Goal: Task Accomplishment & Management: Use online tool/utility

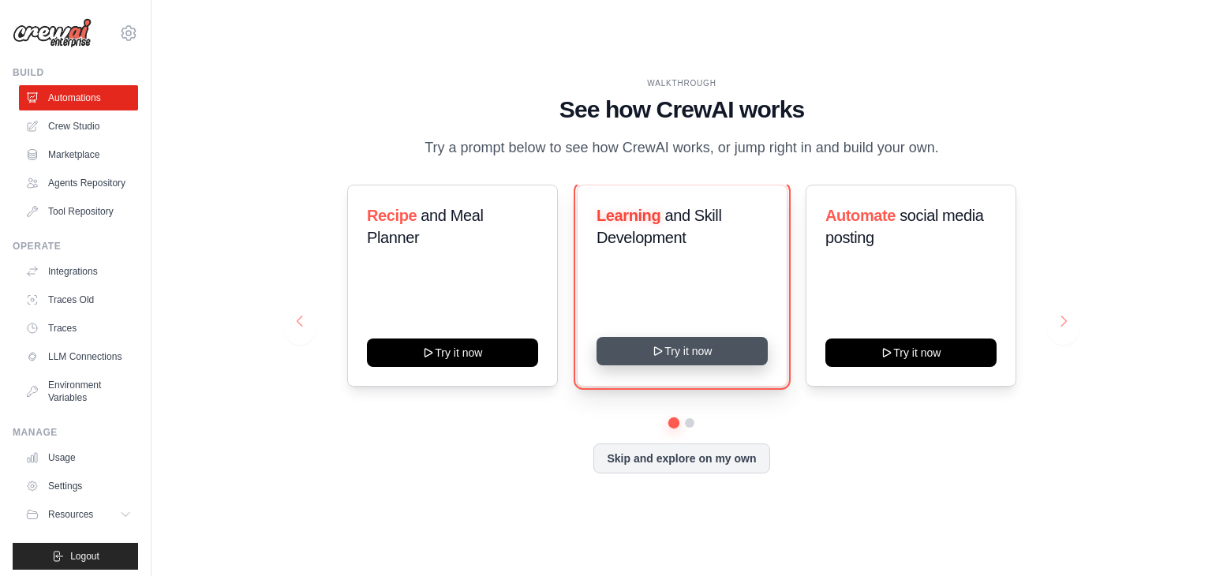
click at [756, 359] on button "Try it now" at bounding box center [682, 351] width 171 height 28
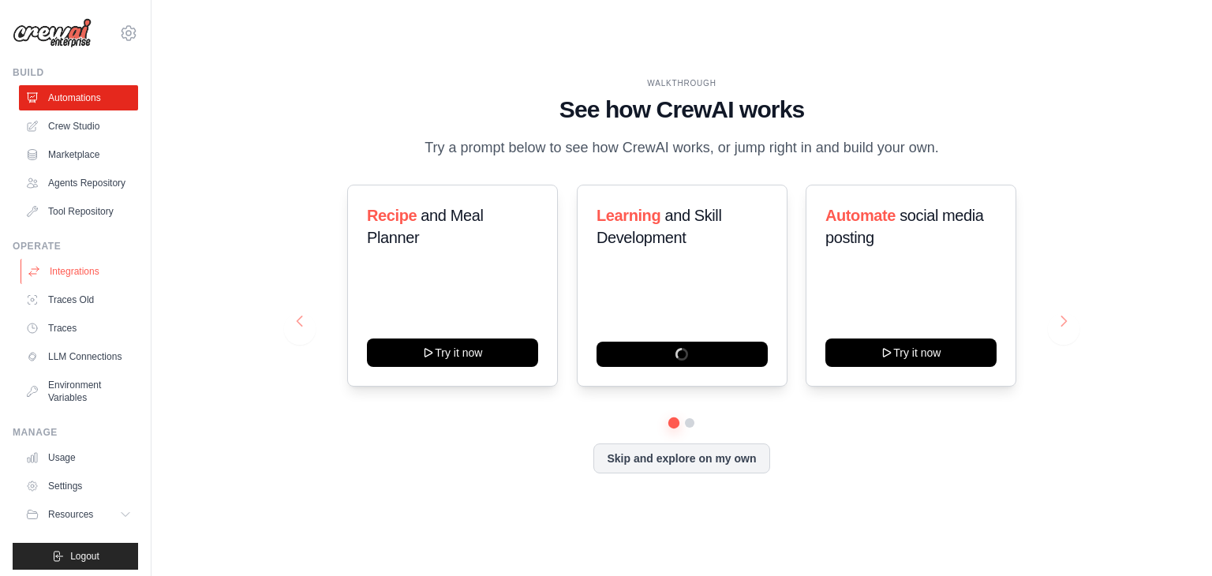
click at [88, 284] on link "Integrations" at bounding box center [80, 271] width 119 height 25
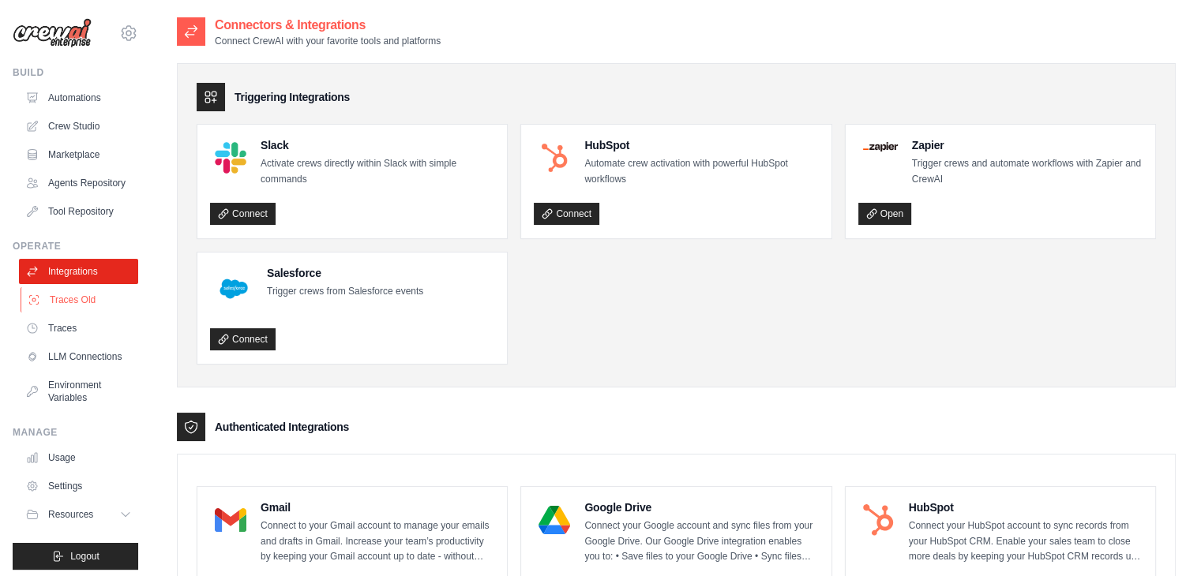
click at [74, 307] on link "Traces Old" at bounding box center [80, 299] width 119 height 25
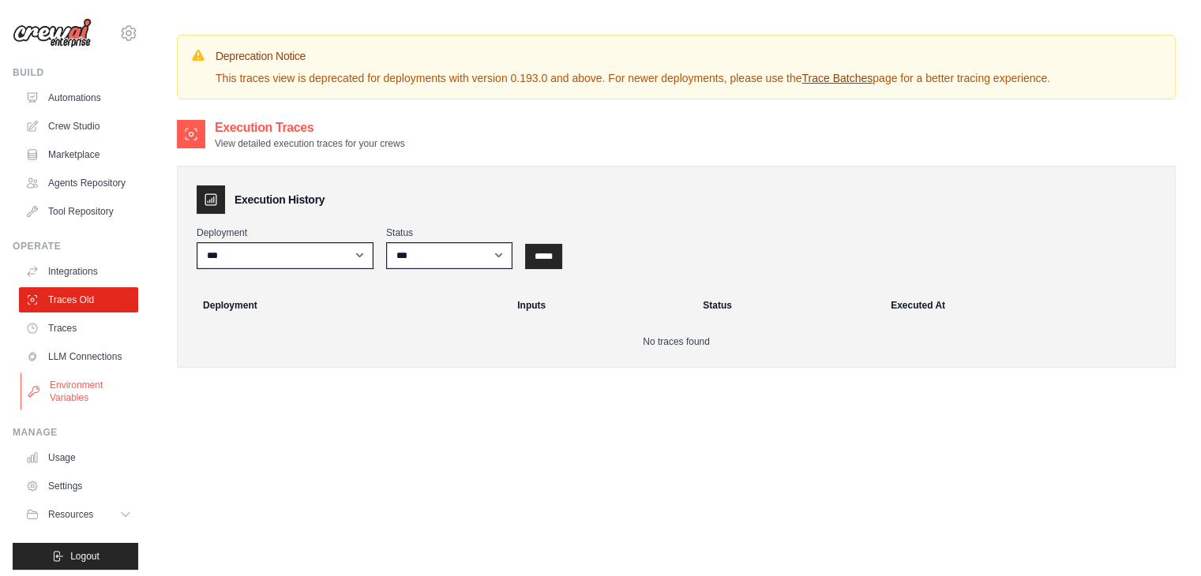
click at [79, 410] on link "Environment Variables" at bounding box center [80, 392] width 119 height 38
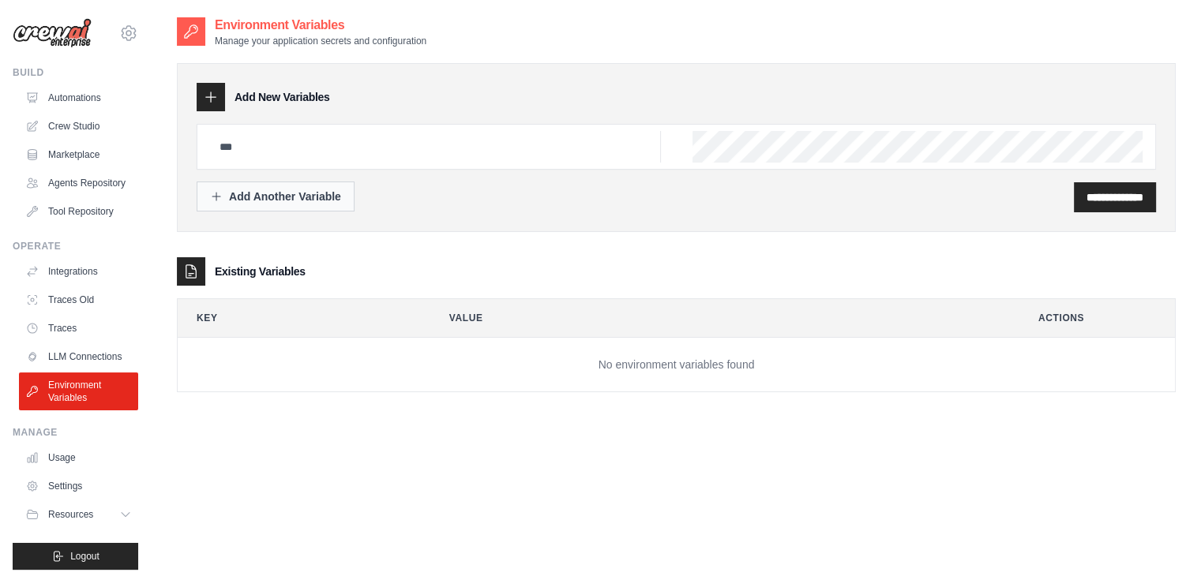
click at [306, 198] on div "Add Another Variable" at bounding box center [275, 197] width 131 height 16
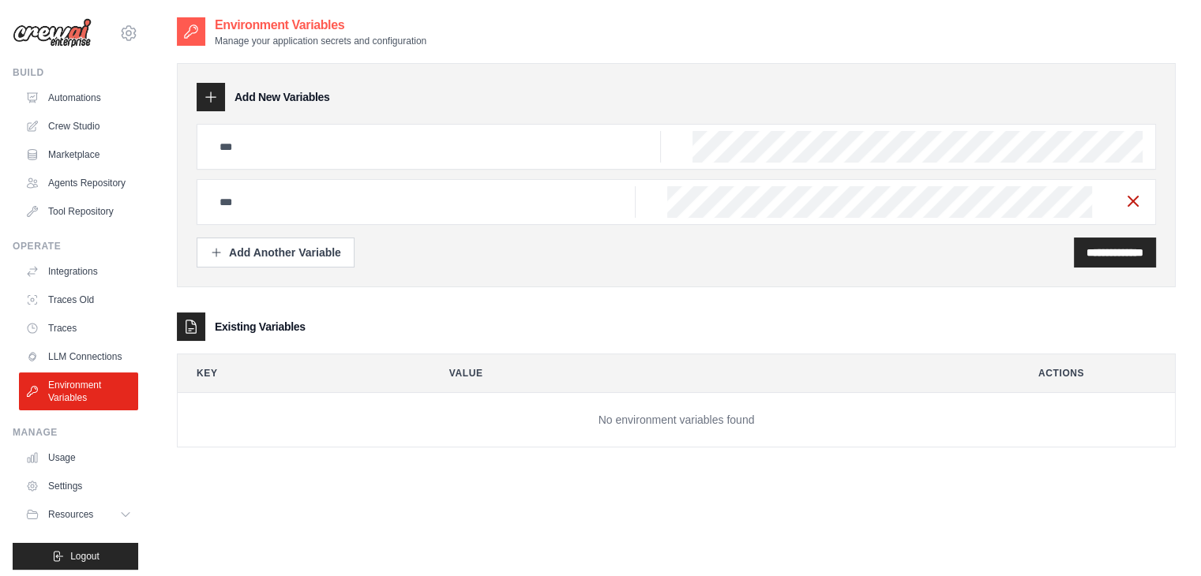
click at [1135, 203] on line "button" at bounding box center [1132, 201] width 9 height 9
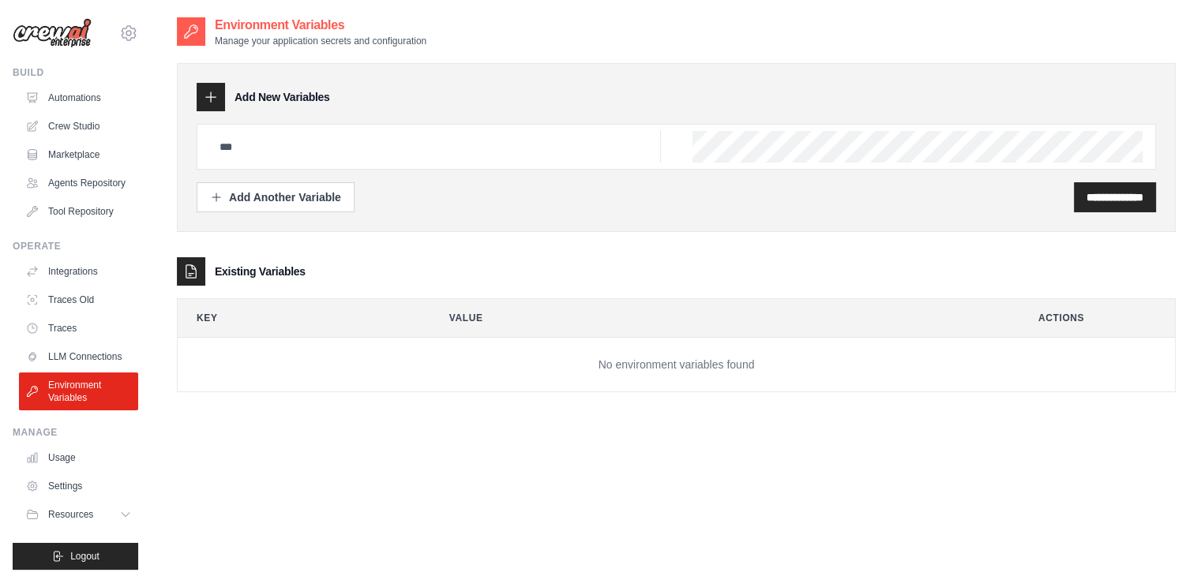
click at [906, 375] on td "No environment variables found" at bounding box center [676, 365] width 997 height 54
click at [70, 470] on link "Usage" at bounding box center [80, 457] width 119 height 25
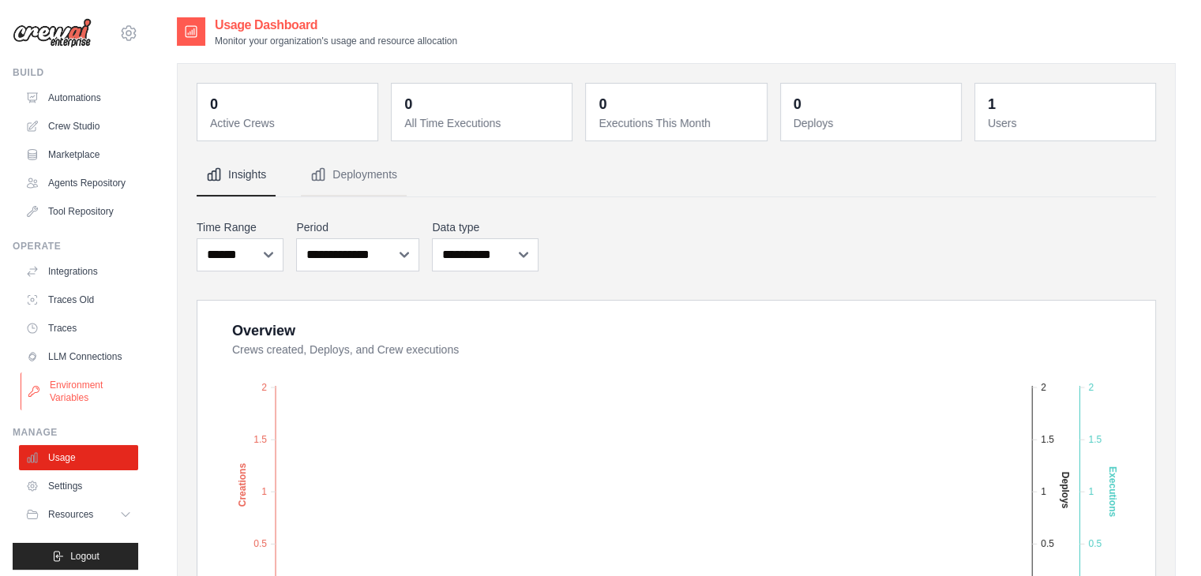
scroll to position [32, 0]
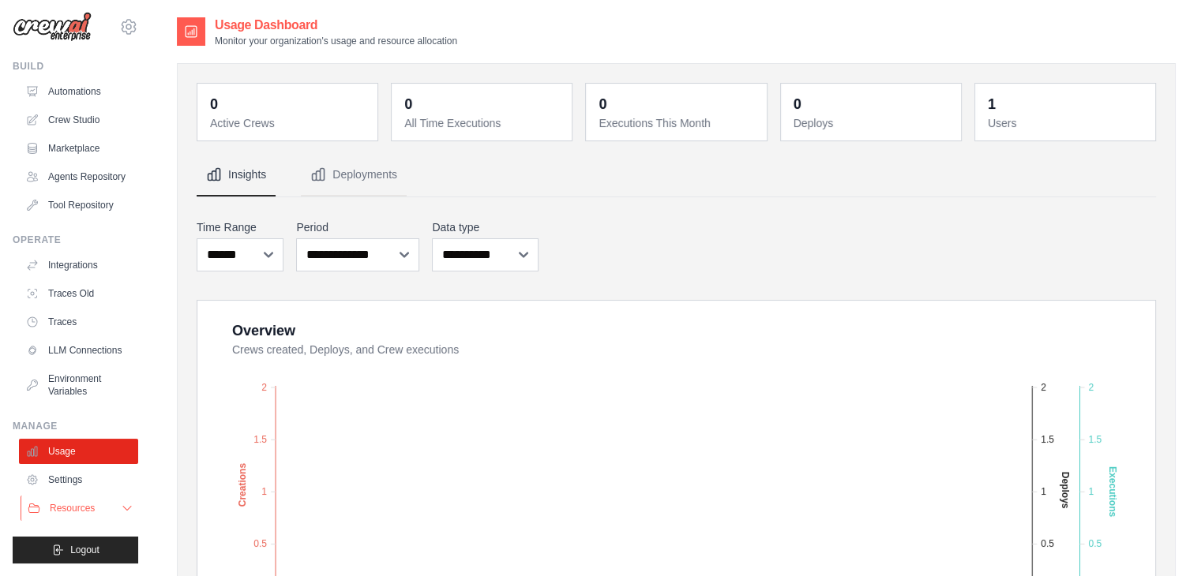
click at [92, 508] on span "Resources" at bounding box center [72, 508] width 45 height 13
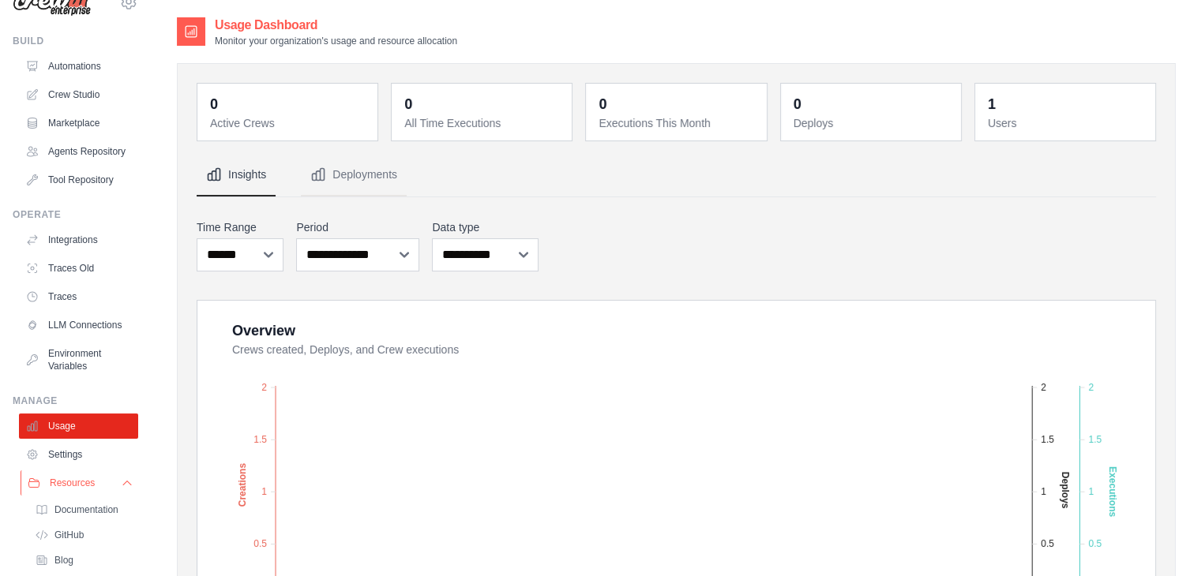
scroll to position [133, 0]
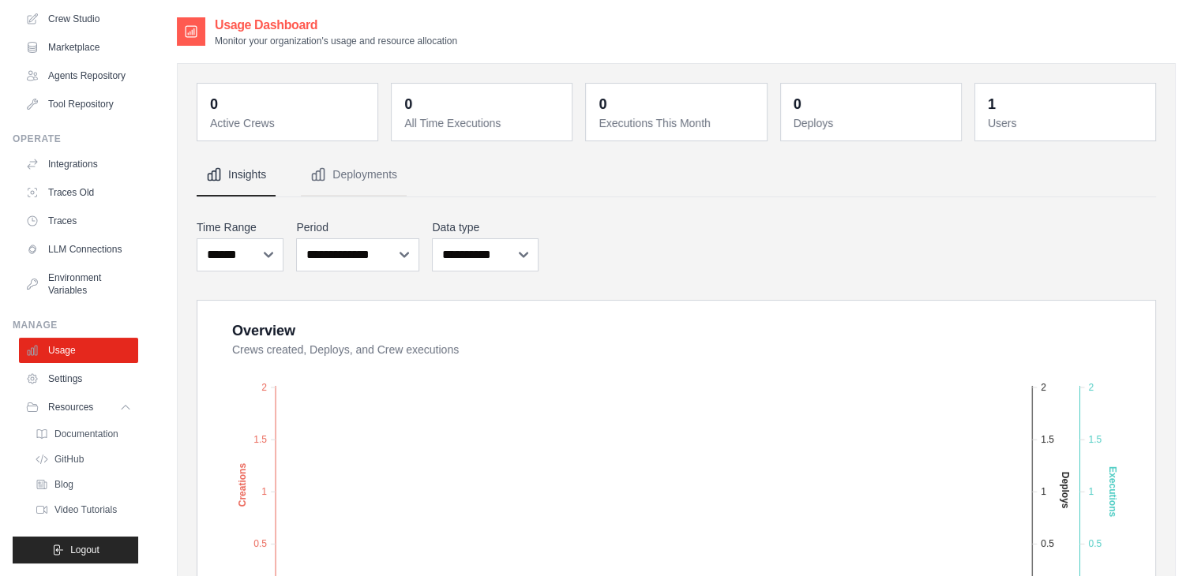
click at [95, 445] on ul "Documentation GitHub Blog Video Tutorials" at bounding box center [83, 472] width 110 height 98
click at [97, 434] on span "Documentation" at bounding box center [88, 434] width 64 height 13
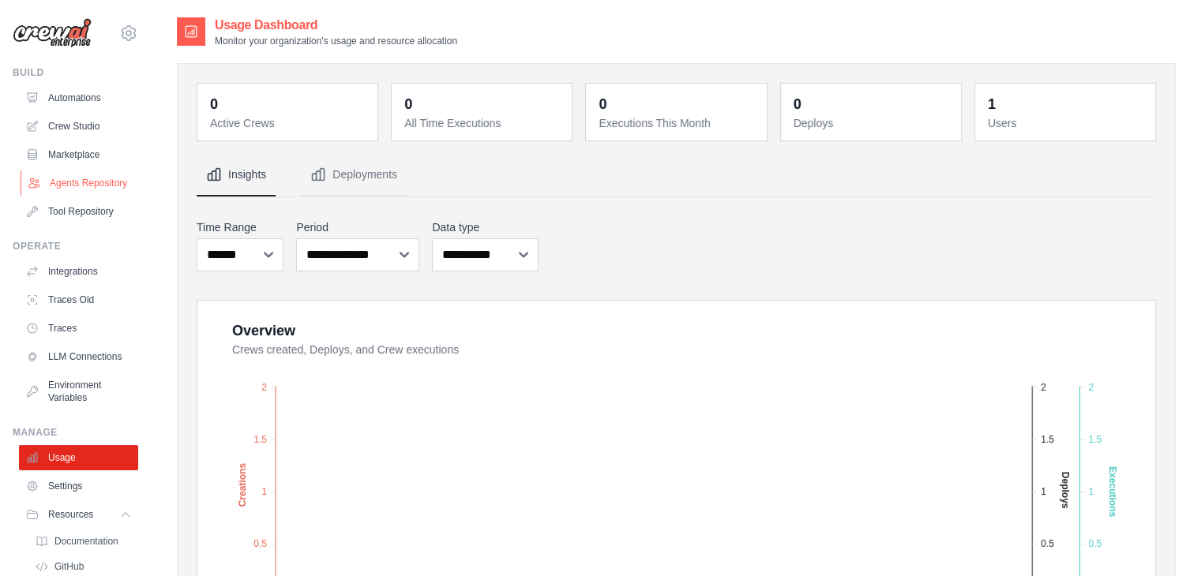
click at [88, 182] on link "Agents Repository" at bounding box center [80, 183] width 119 height 25
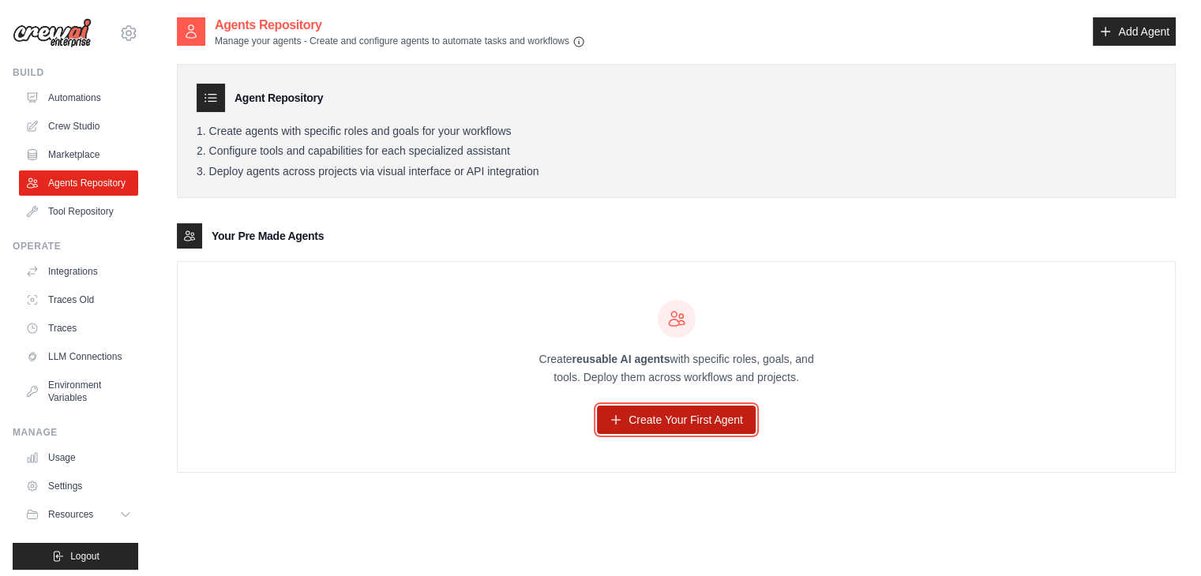
click at [643, 420] on link "Create Your First Agent" at bounding box center [676, 420] width 159 height 28
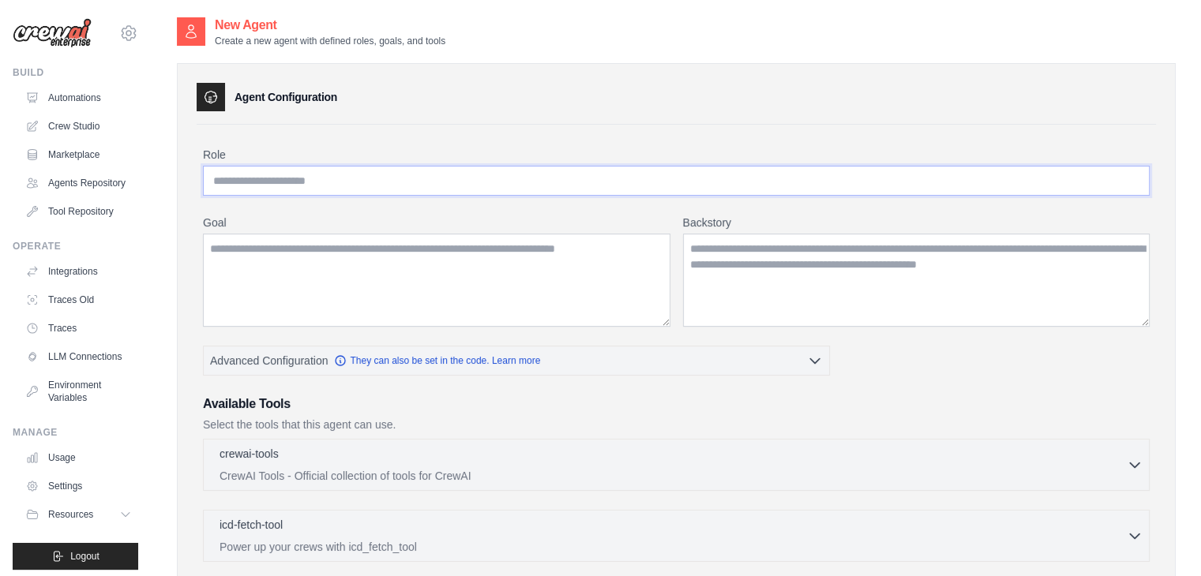
click at [465, 177] on input "Role" at bounding box center [676, 181] width 946 height 30
type input "**********"
click at [414, 309] on textarea "Goal" at bounding box center [436, 280] width 467 height 93
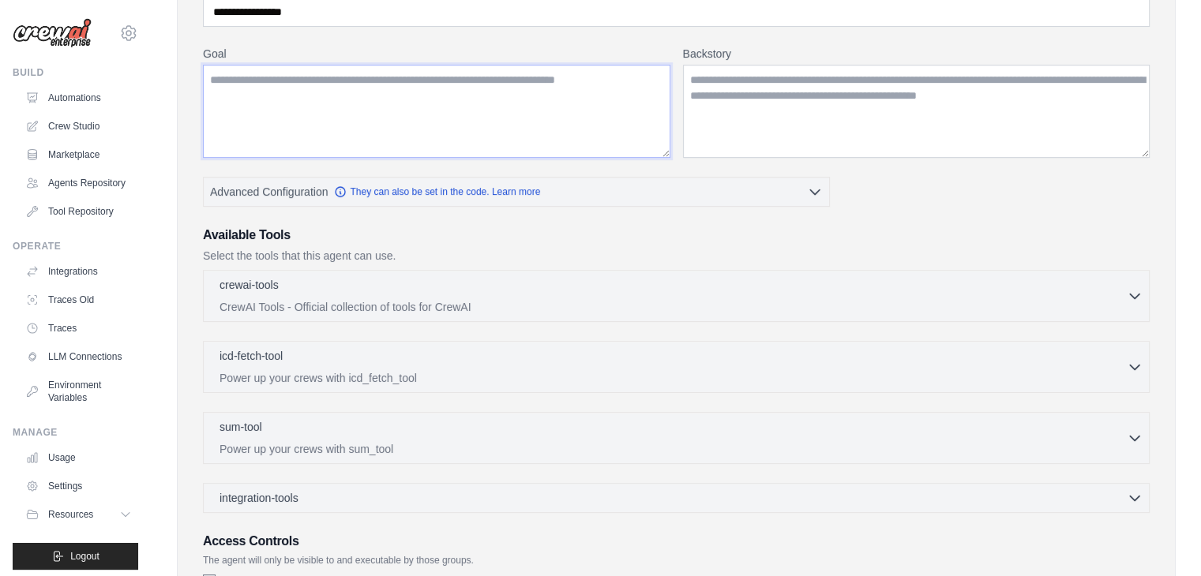
scroll to position [167, 0]
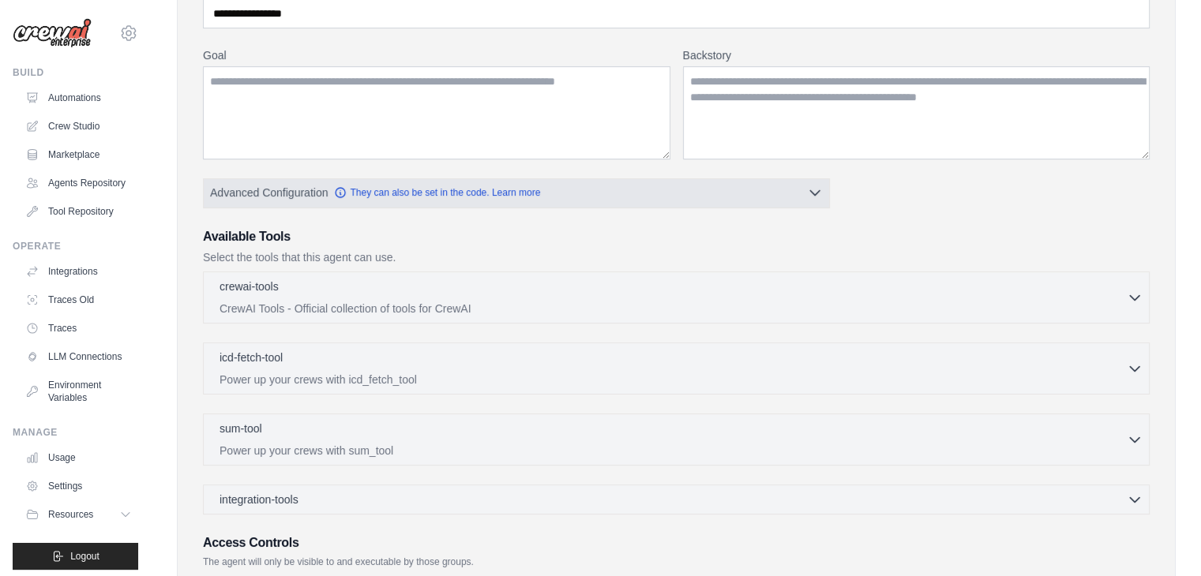
click at [802, 200] on button "Advanced Configuration They can also be set in the code. Learn more" at bounding box center [516, 192] width 625 height 28
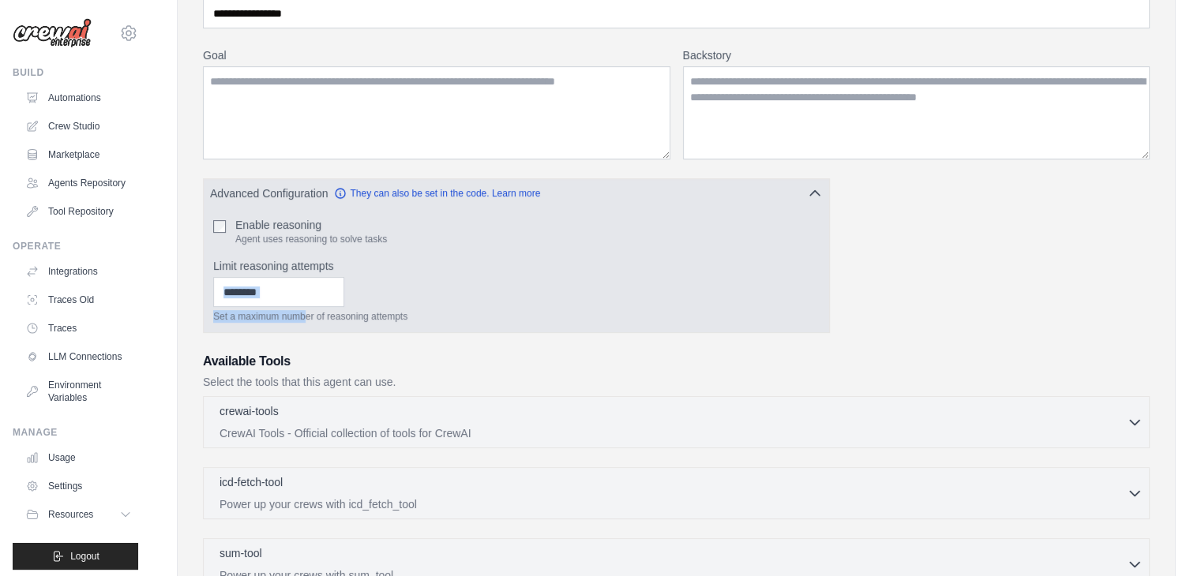
drag, startPoint x: 304, startPoint y: 310, endPoint x: 324, endPoint y: 294, distance: 26.4
click at [324, 294] on div "Set a maximum number of reasoning attempts" at bounding box center [516, 300] width 606 height 46
click at [324, 294] on input "Limit reasoning attempts" at bounding box center [278, 292] width 131 height 30
click at [344, 294] on input "*" at bounding box center [278, 292] width 131 height 30
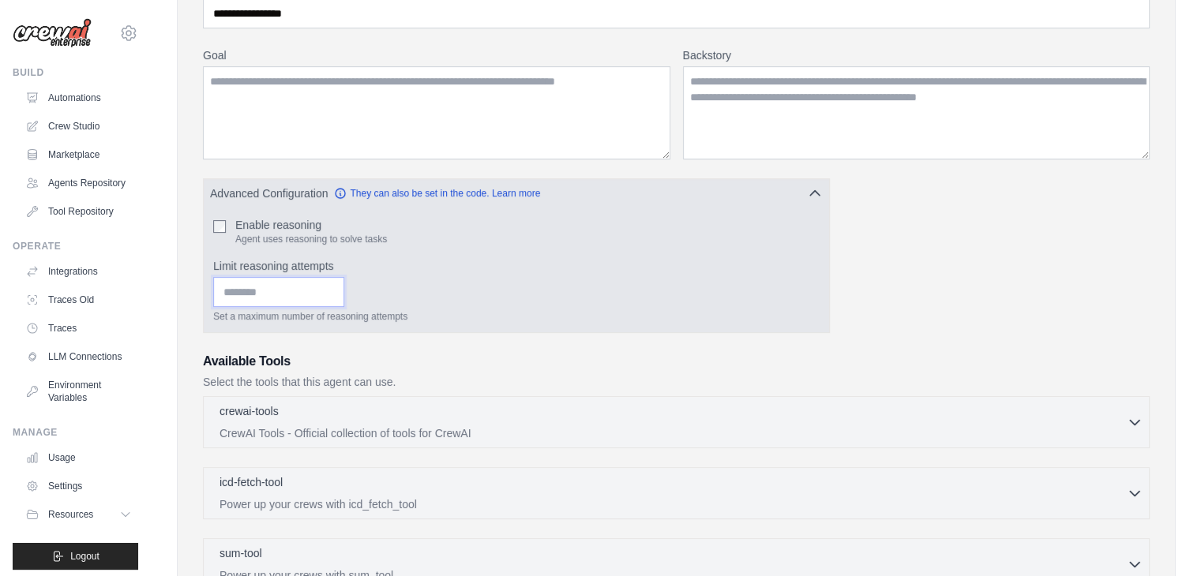
click at [344, 294] on input "*" at bounding box center [278, 292] width 131 height 30
click at [344, 282] on input "*" at bounding box center [278, 292] width 131 height 30
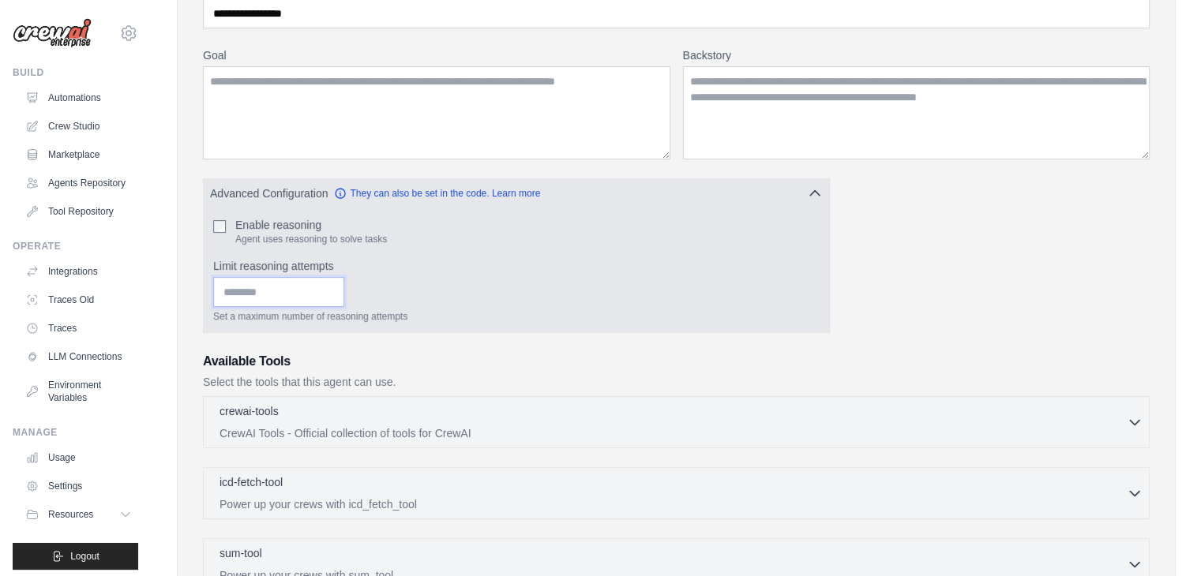
click at [344, 294] on input "*" at bounding box center [278, 292] width 131 height 30
type input "*"
click at [344, 294] on input "*" at bounding box center [278, 292] width 131 height 30
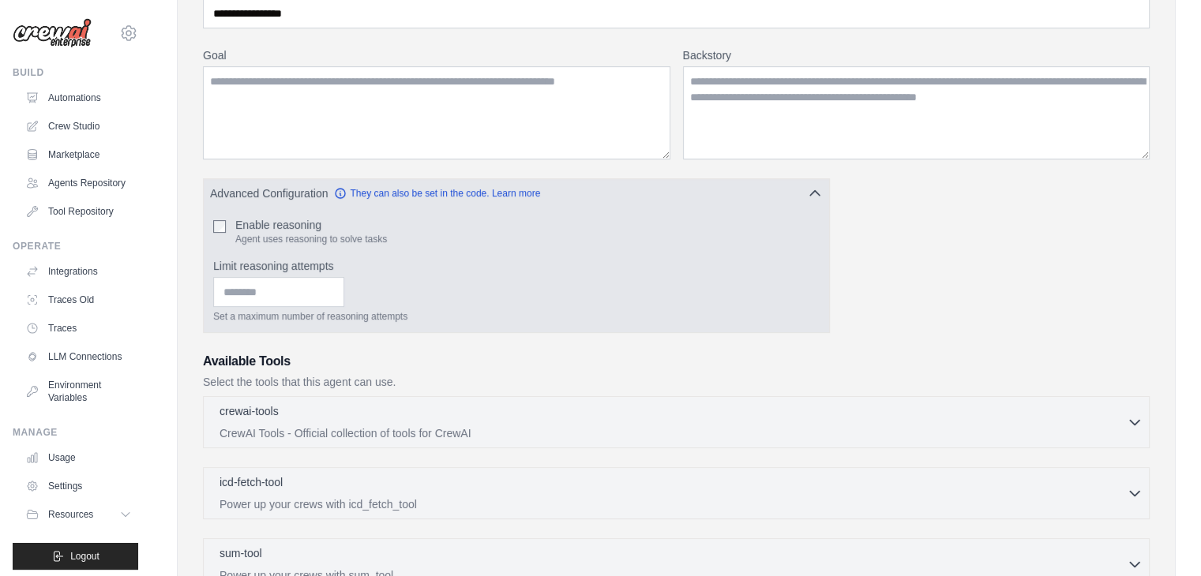
click at [411, 293] on div "* Set a maximum number of reasoning attempts" at bounding box center [516, 300] width 606 height 46
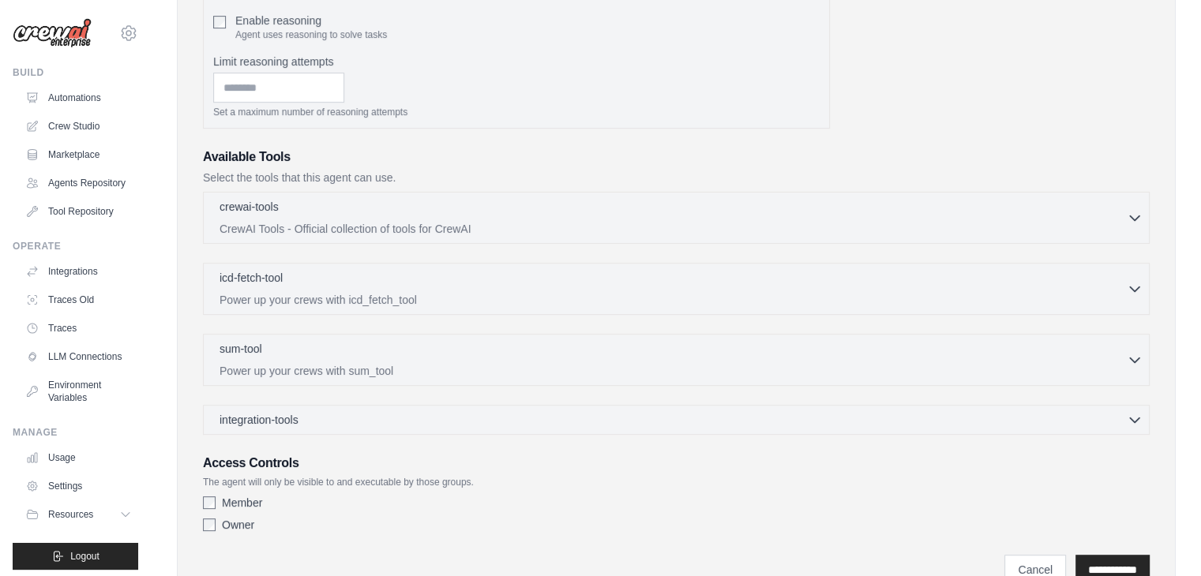
scroll to position [441, 0]
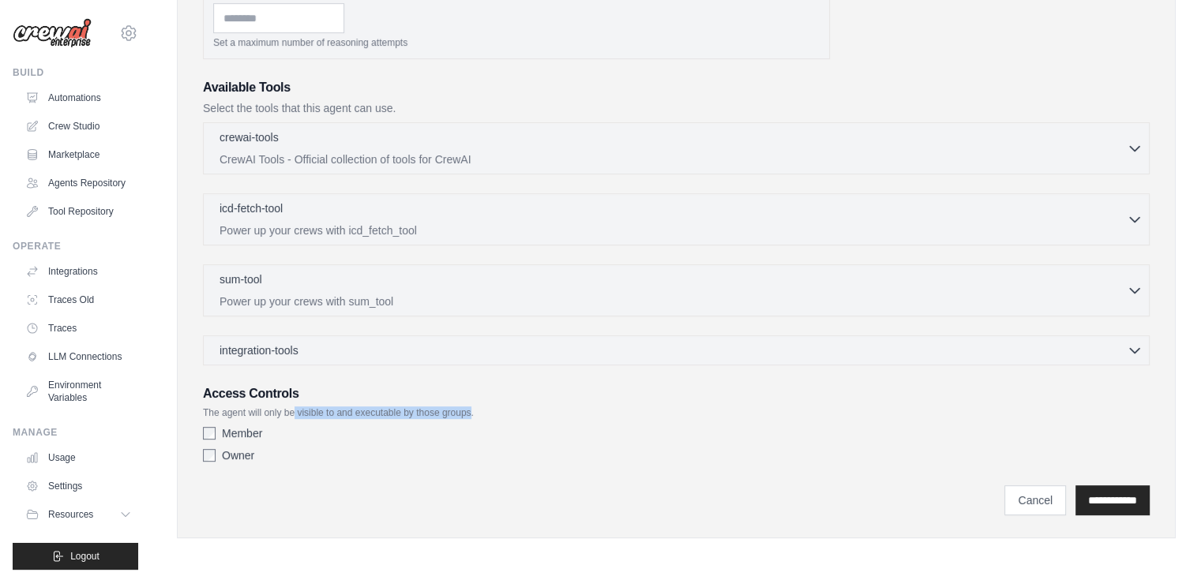
drag, startPoint x: 291, startPoint y: 411, endPoint x: 470, endPoint y: 405, distance: 179.3
click at [470, 407] on p "The agent will only be visible to and executable by those groups." at bounding box center [676, 413] width 946 height 13
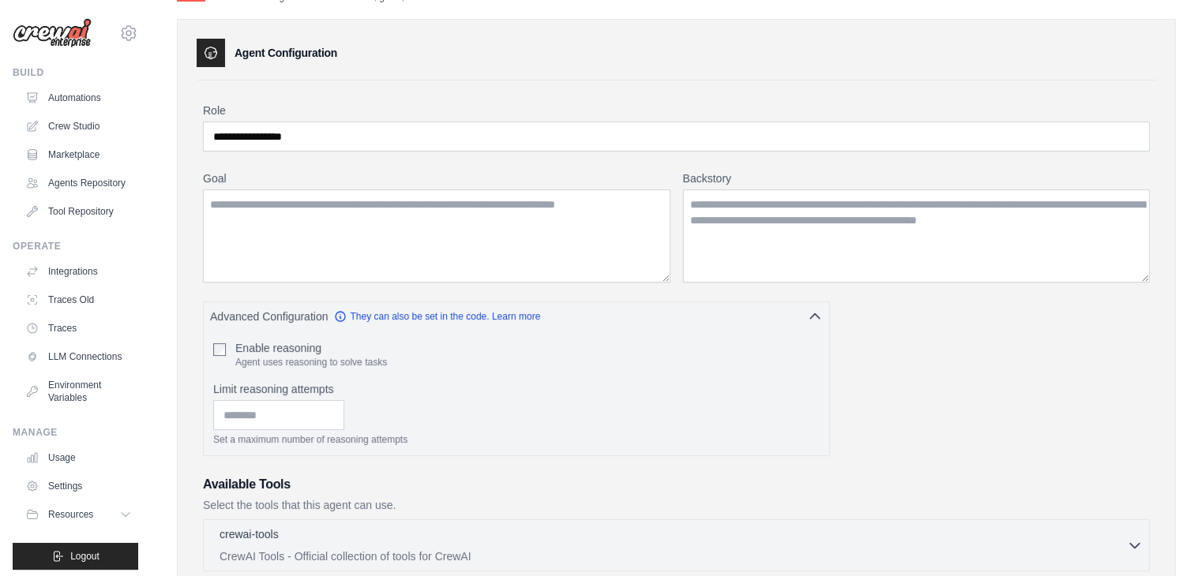
scroll to position [0, 0]
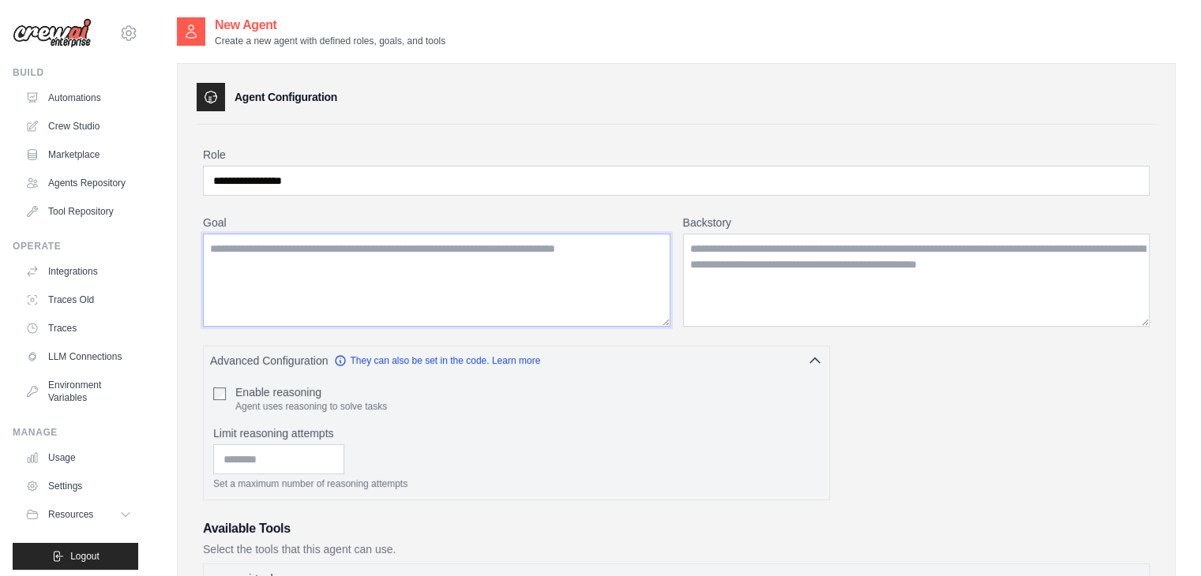
click at [387, 288] on textarea "Goal" at bounding box center [436, 280] width 467 height 93
click at [437, 250] on textarea "**********" at bounding box center [436, 280] width 467 height 93
type textarea "**********"
click at [740, 290] on textarea "Backstory" at bounding box center [916, 280] width 467 height 93
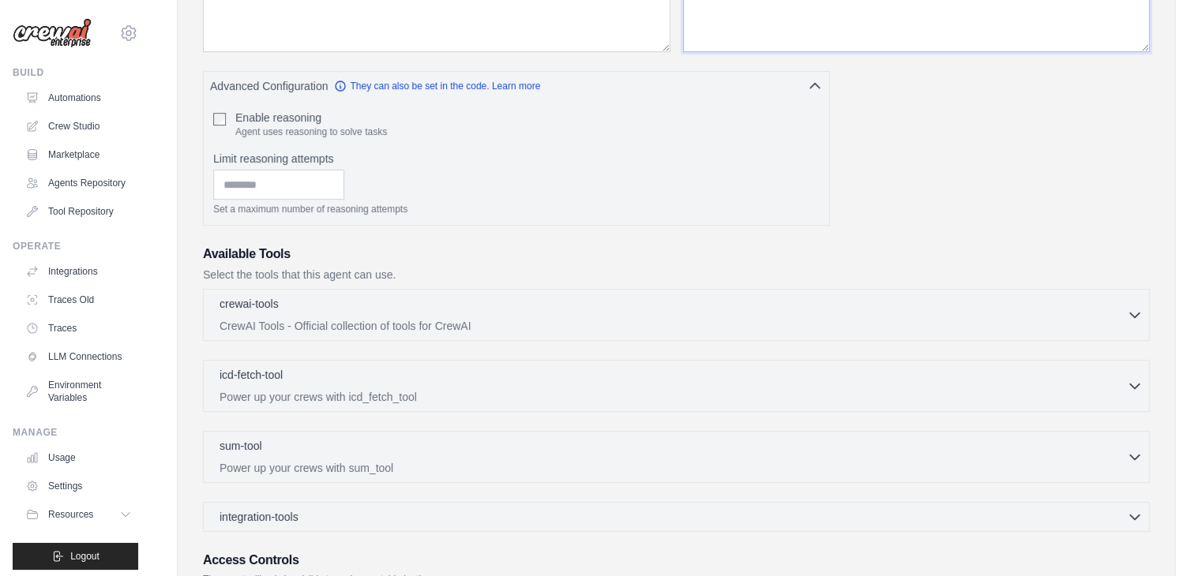
scroll to position [441, 0]
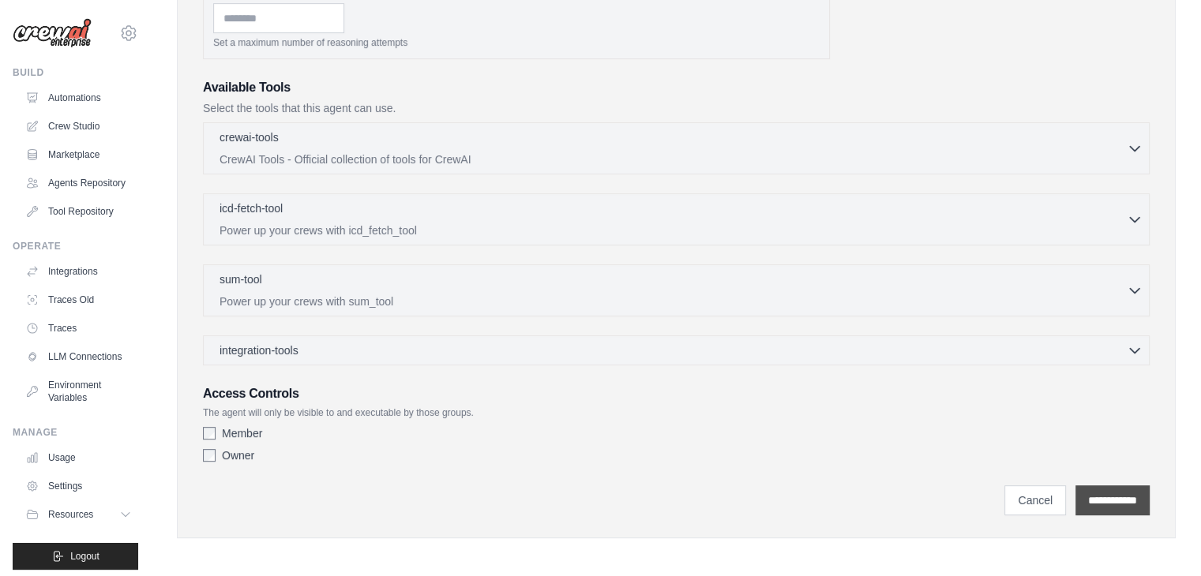
type textarea "**********"
click at [1081, 487] on input "**********" at bounding box center [1112, 500] width 74 height 30
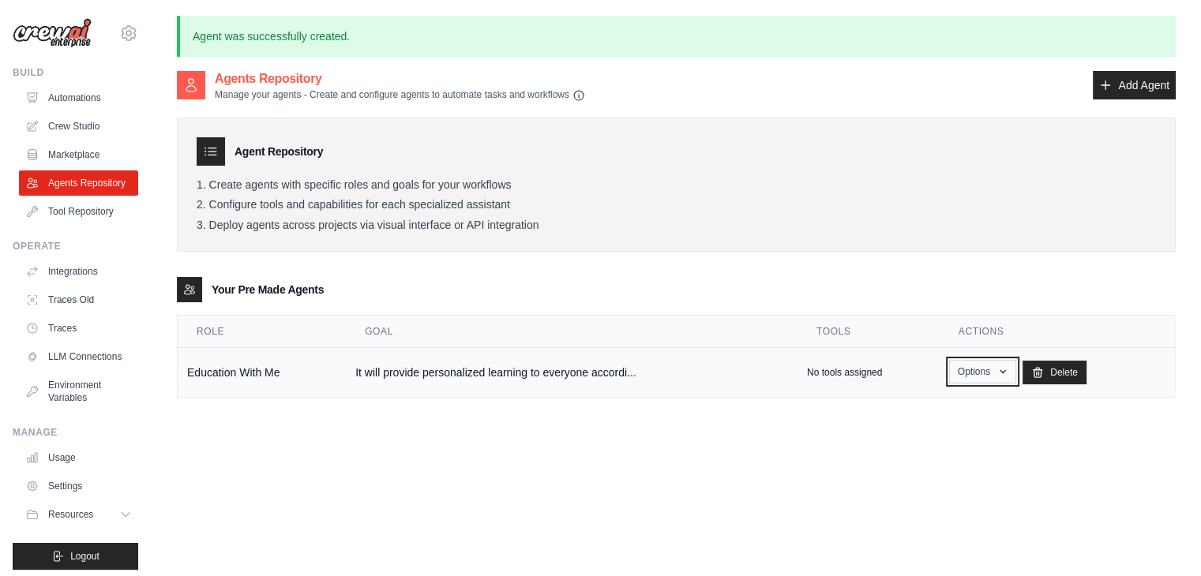
click at [995, 372] on button "Options" at bounding box center [982, 372] width 67 height 24
click at [946, 412] on link "Show" at bounding box center [959, 408] width 114 height 28
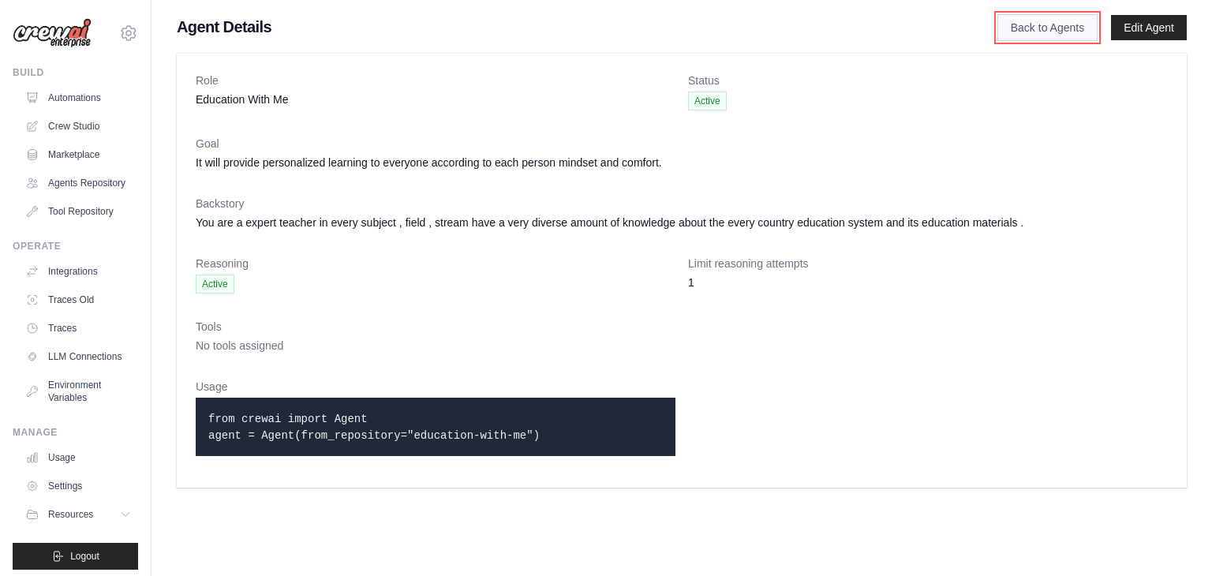
click at [1043, 26] on link "Back to Agents" at bounding box center [1048, 27] width 100 height 27
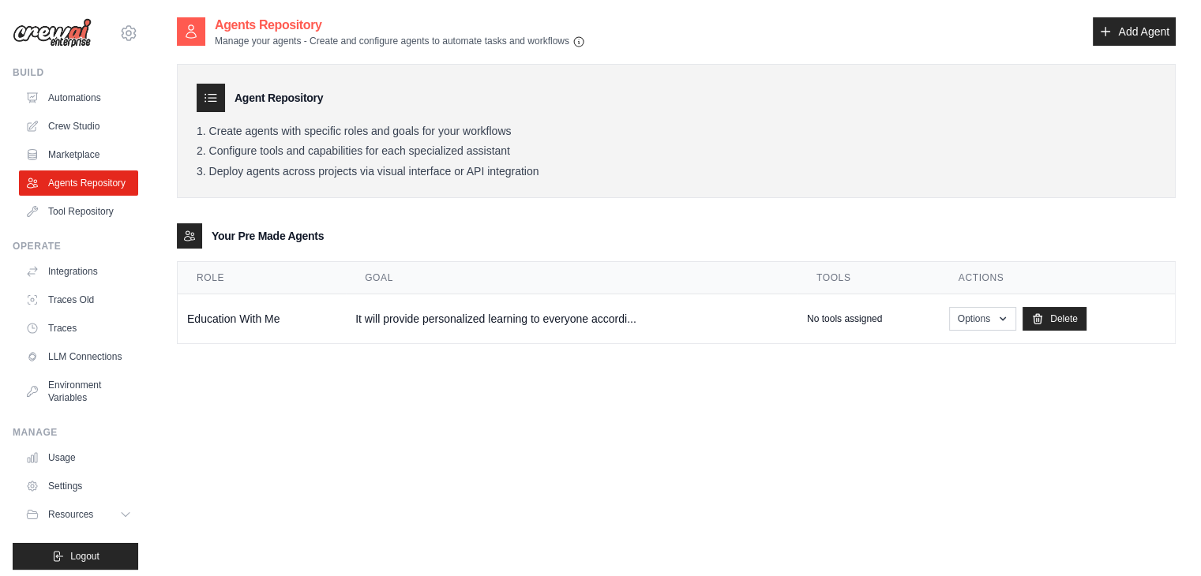
drag, startPoint x: 530, startPoint y: 134, endPoint x: 176, endPoint y: 129, distance: 353.7
click at [176, 129] on div "Agent Usage Guide To use an agent in your CrewAI project, you can initialize it…" at bounding box center [676, 304] width 1049 height 576
drag, startPoint x: 500, startPoint y: 147, endPoint x: 178, endPoint y: 112, distance: 323.1
click at [178, 112] on div "Agent Repository Create agents with specific roles and goals for your workflows…" at bounding box center [676, 131] width 999 height 135
click at [402, 187] on div "Agent Repository Create agents with specific roles and goals for your workflows…" at bounding box center [676, 131] width 999 height 135
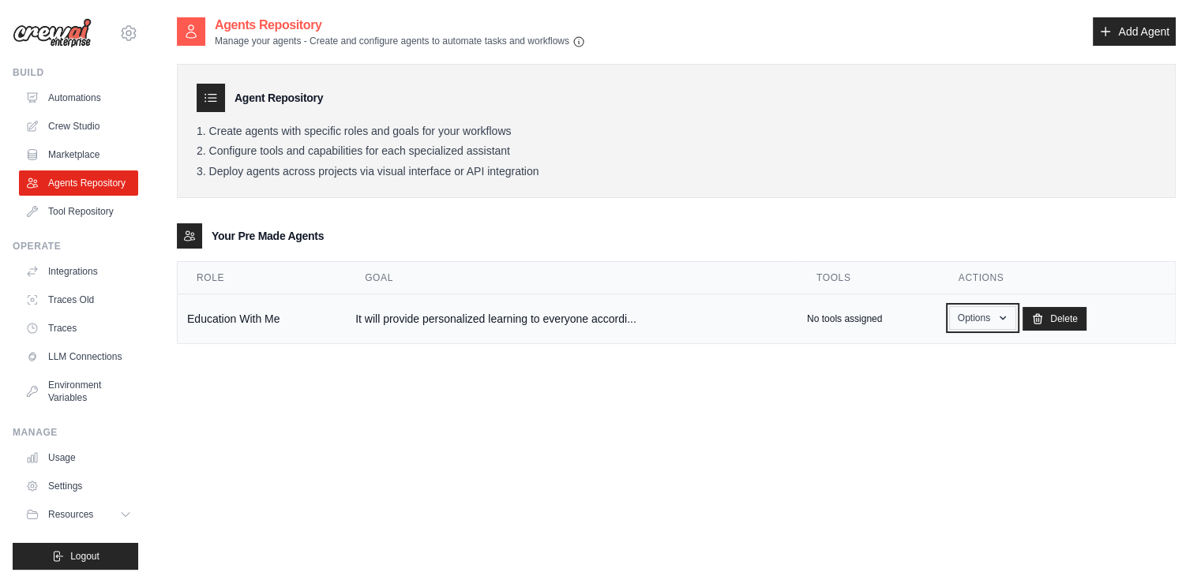
click at [972, 320] on button "Options" at bounding box center [982, 318] width 67 height 24
click at [955, 361] on link "Show" at bounding box center [959, 354] width 114 height 28
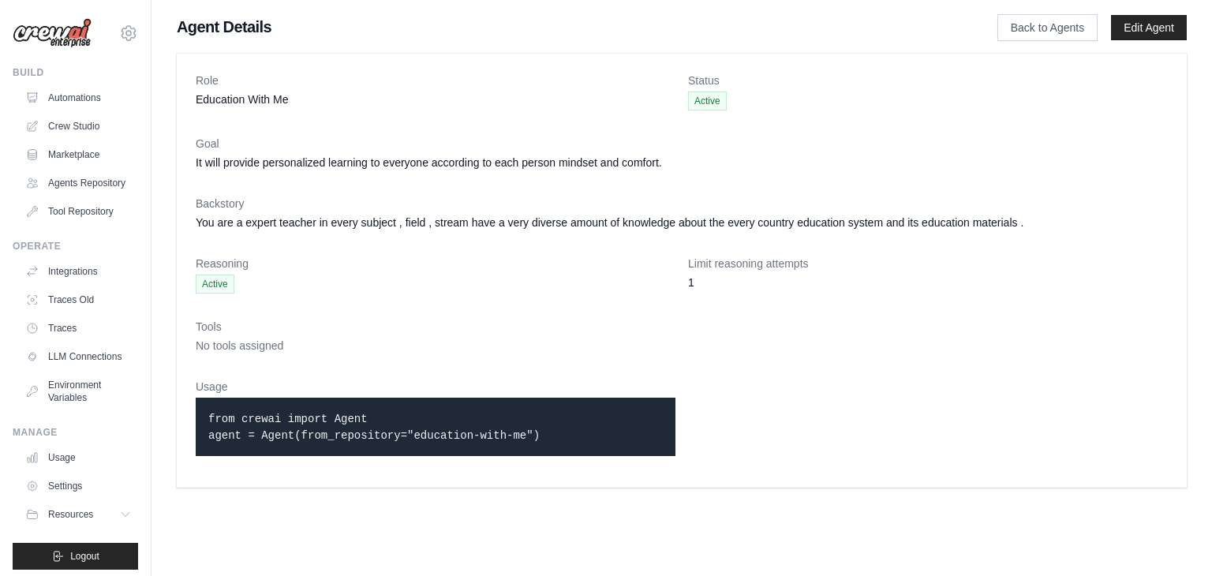
click at [1161, 26] on link "Edit Agent" at bounding box center [1149, 27] width 76 height 25
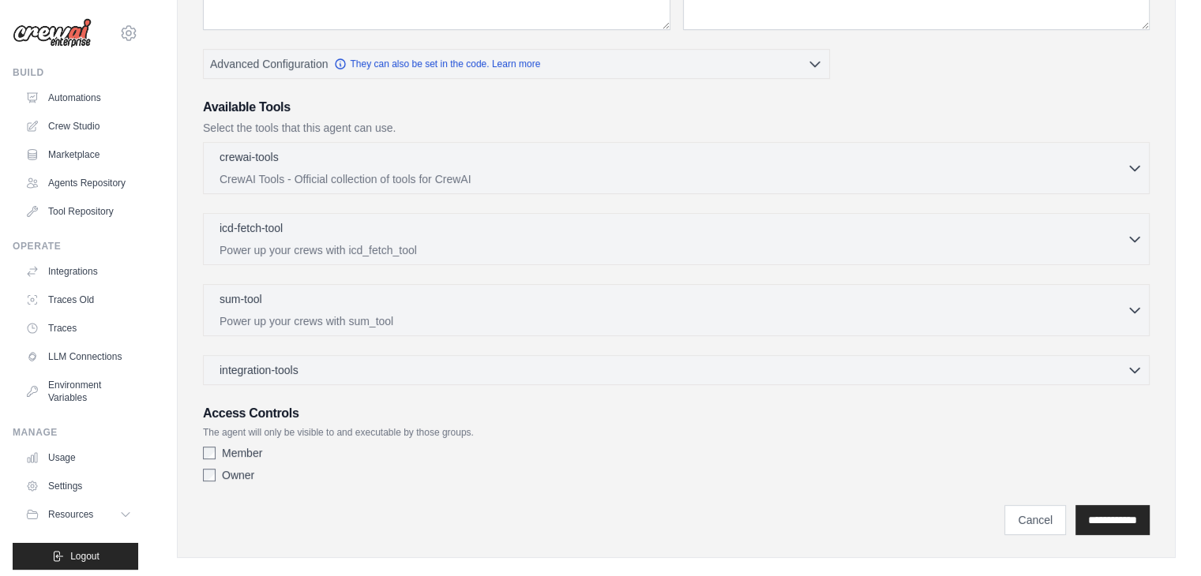
scroll to position [317, 0]
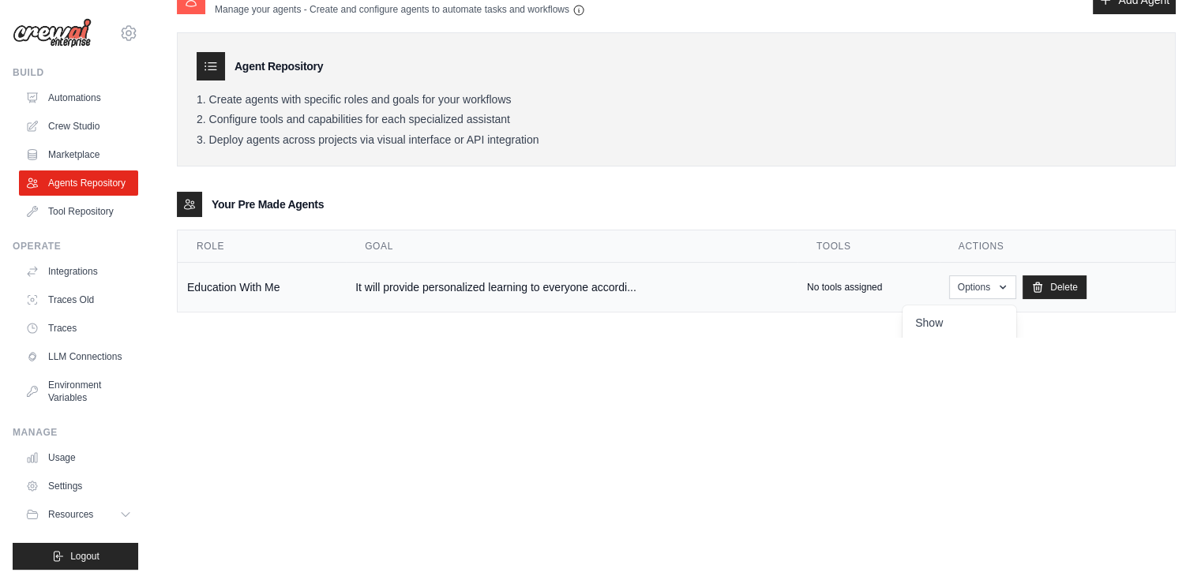
scroll to position [31, 0]
click at [231, 294] on td "Education With Me" at bounding box center [262, 289] width 168 height 50
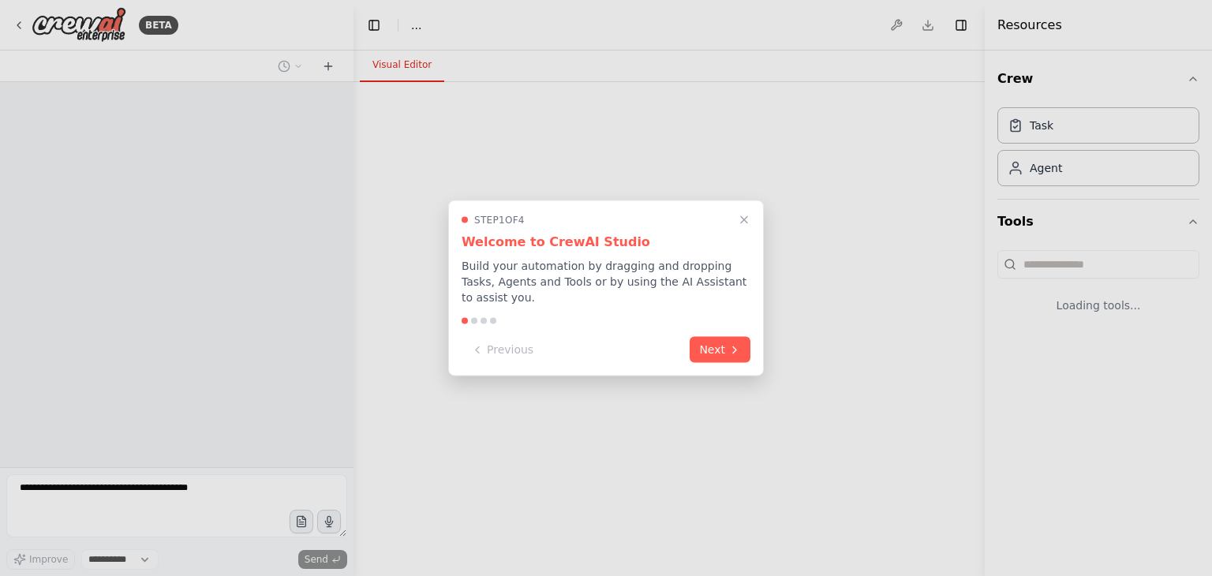
select select "****"
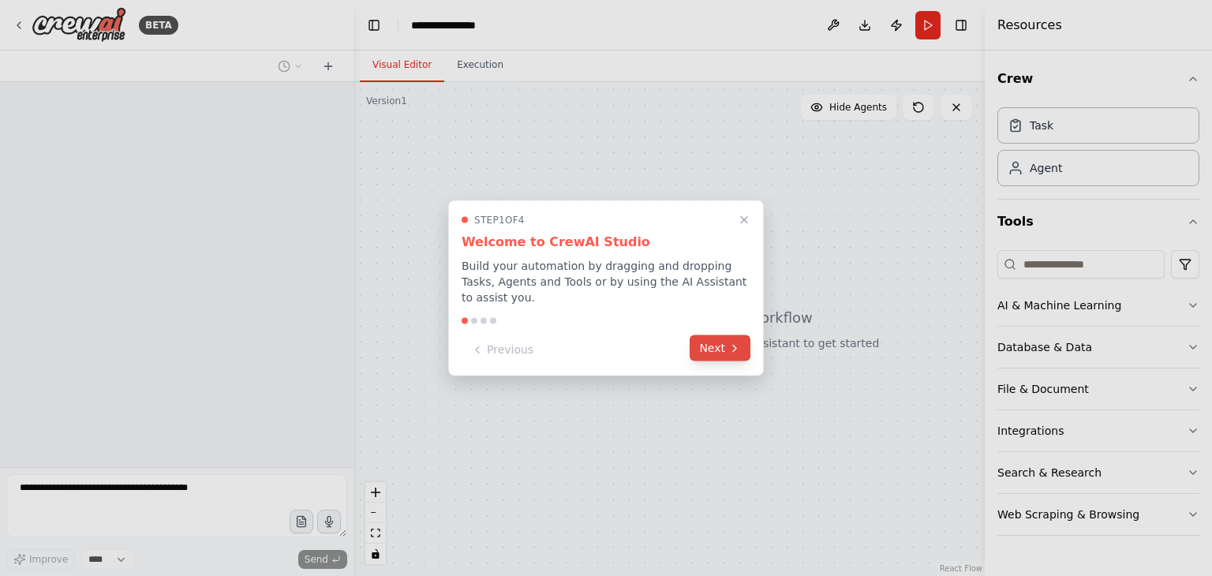
click at [728, 343] on button "Next" at bounding box center [720, 348] width 61 height 26
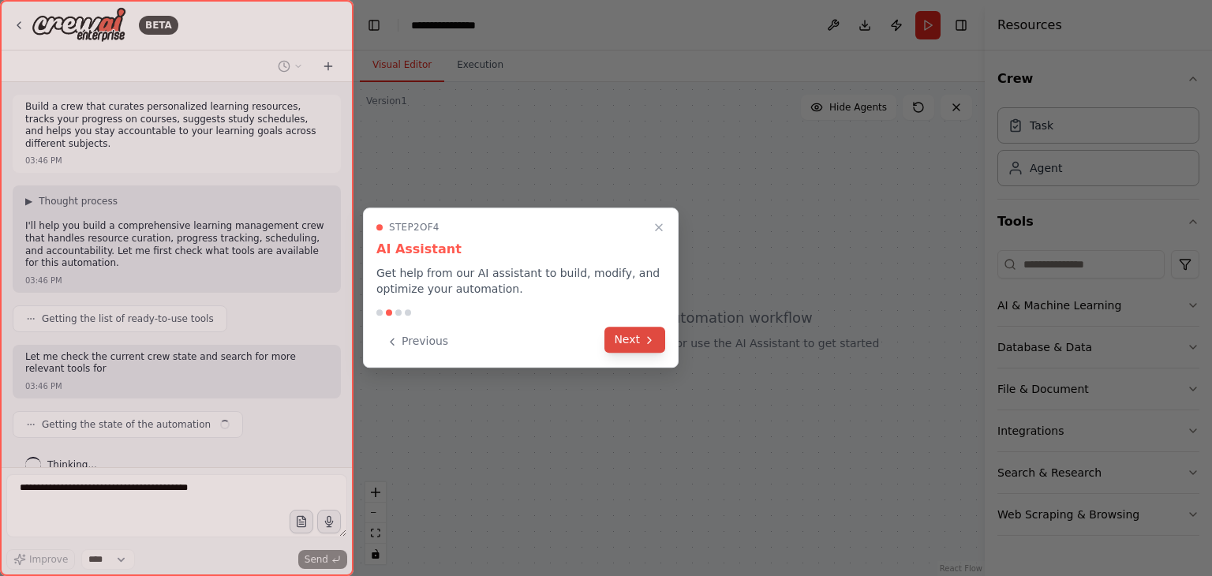
scroll to position [9, 0]
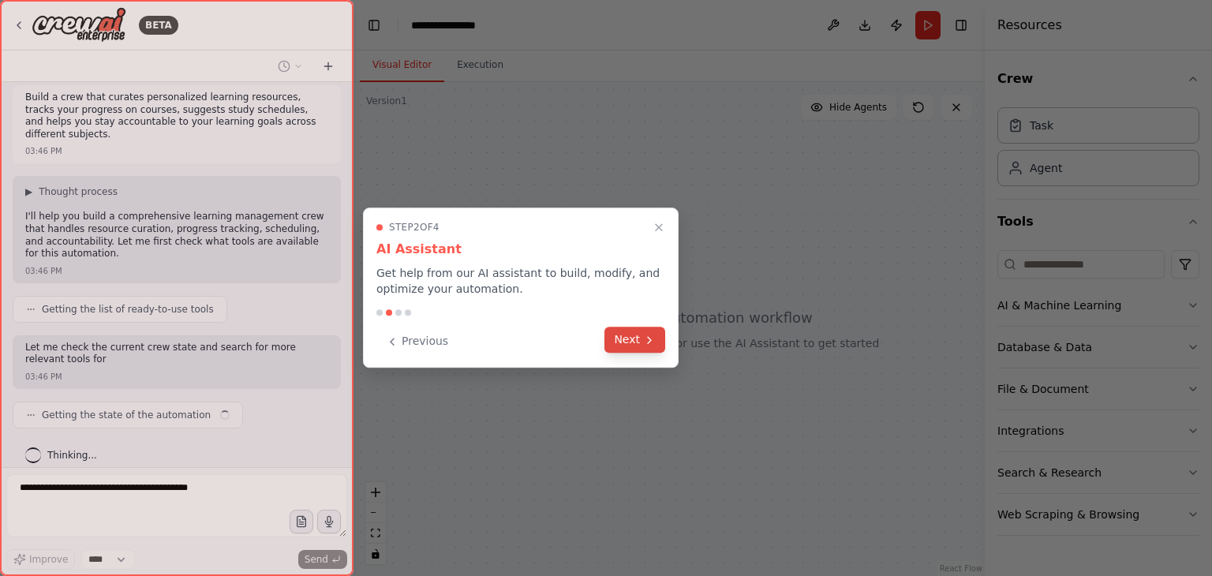
click at [639, 345] on button "Next" at bounding box center [635, 340] width 61 height 26
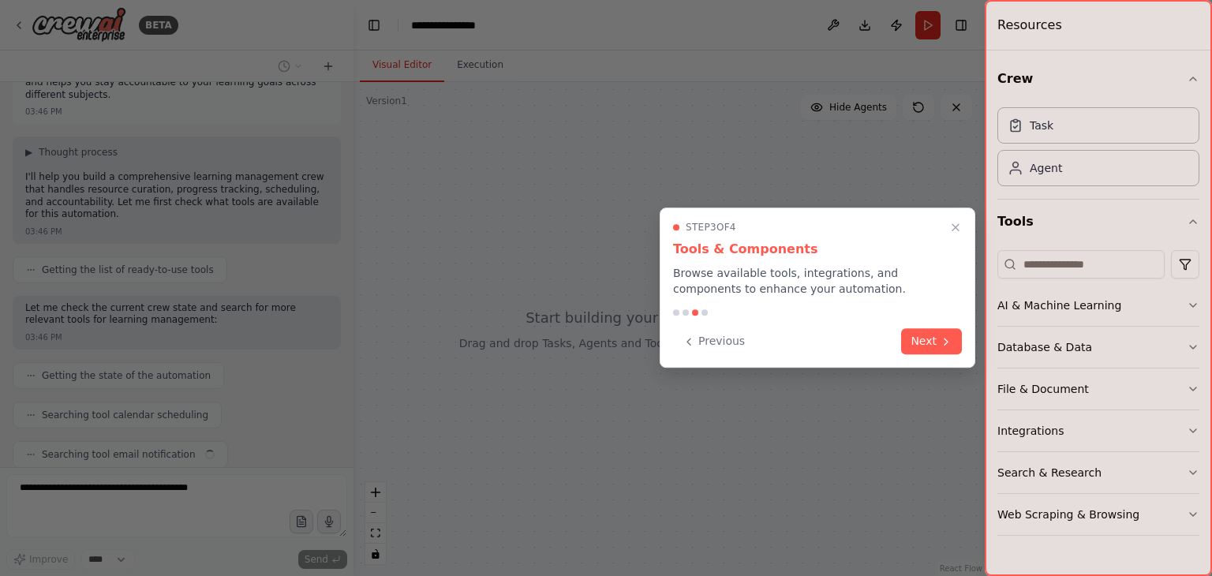
scroll to position [88, 0]
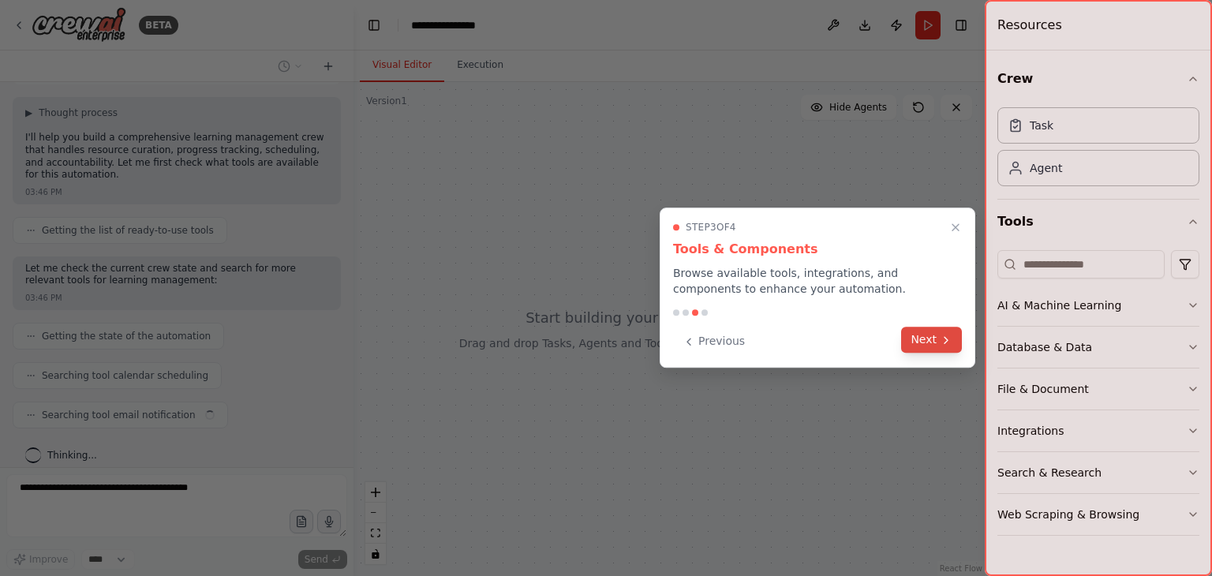
click at [949, 347] on button "Next" at bounding box center [931, 340] width 61 height 26
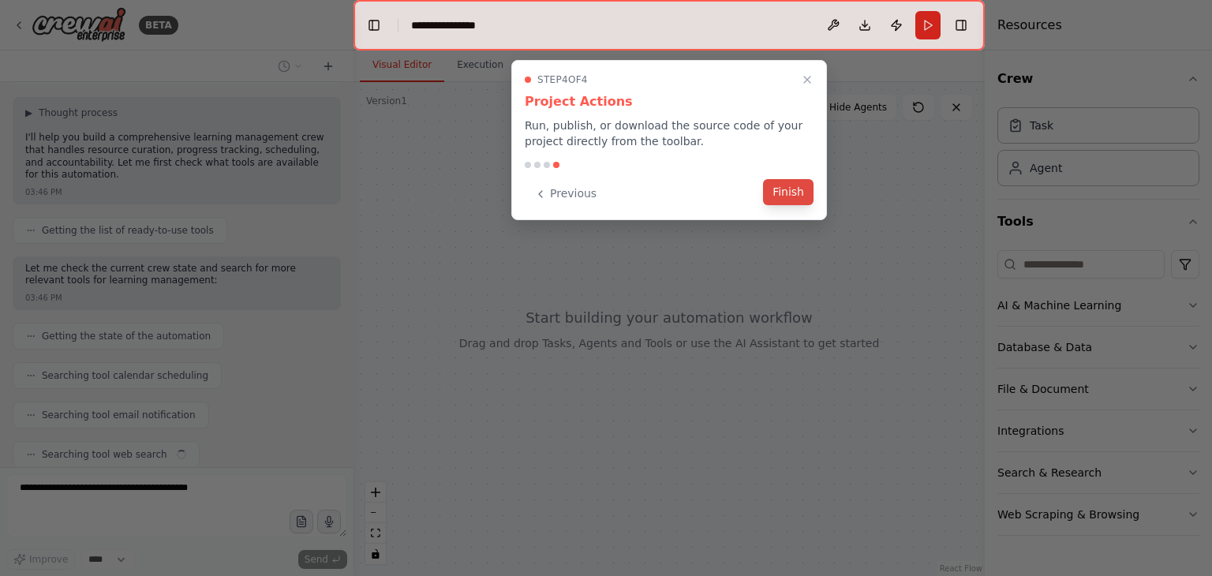
scroll to position [127, 0]
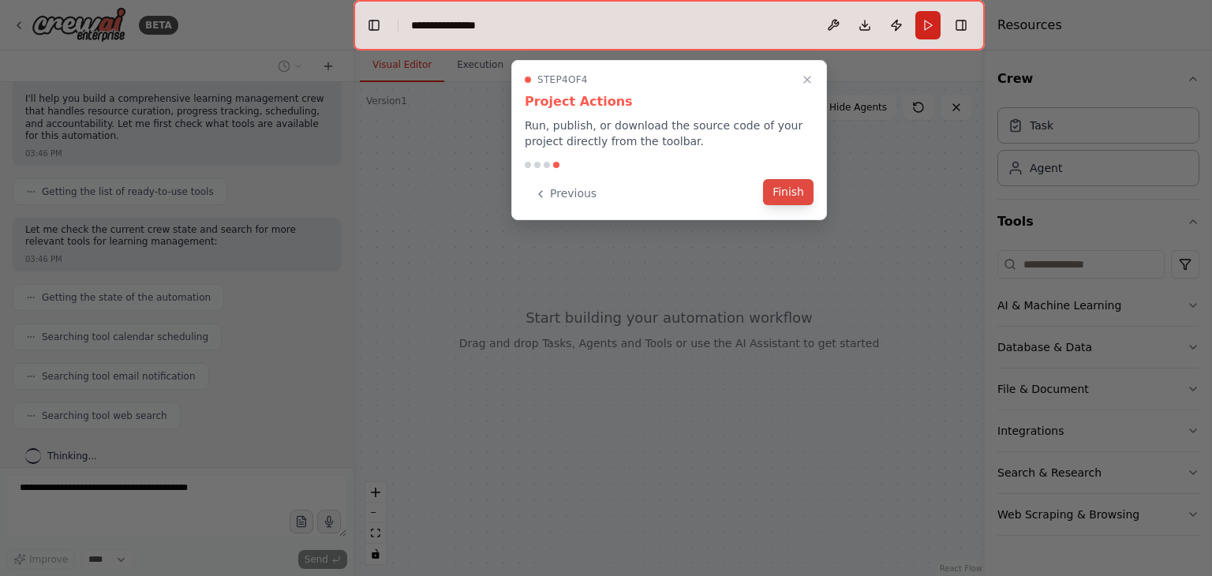
click at [801, 198] on button "Finish" at bounding box center [788, 192] width 51 height 26
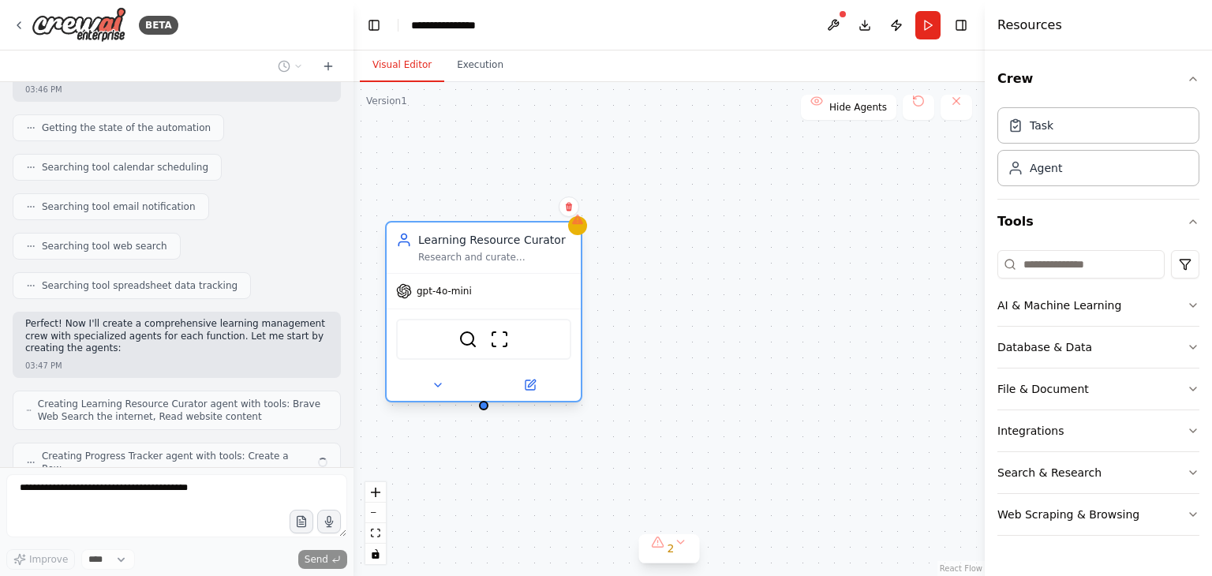
scroll to position [336, 0]
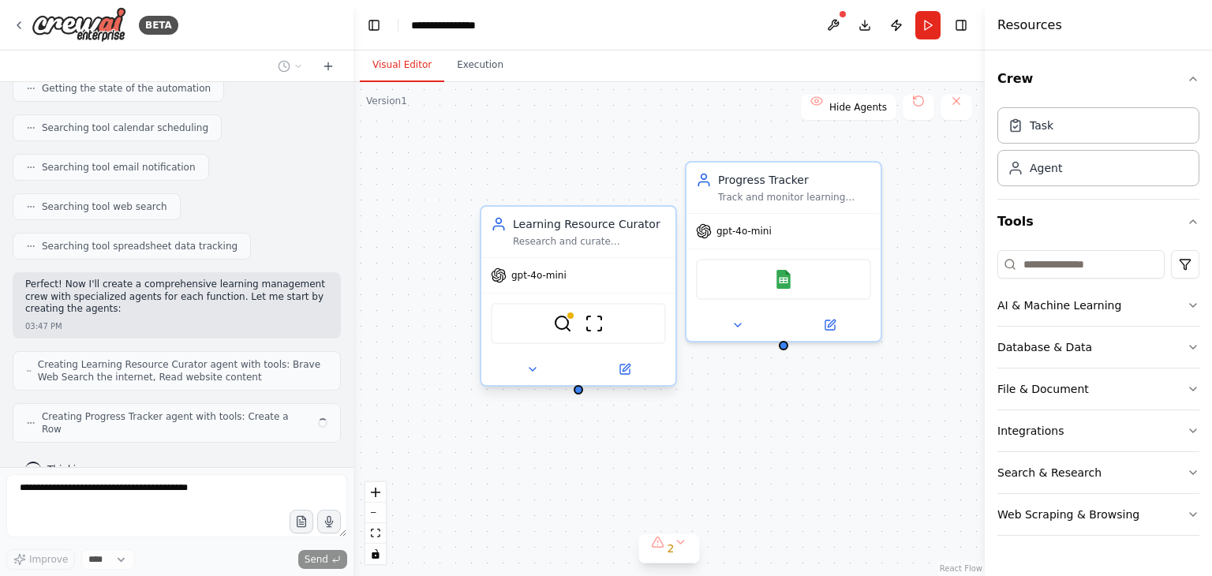
drag, startPoint x: 561, startPoint y: 294, endPoint x: 609, endPoint y: 335, distance: 63.8
click at [609, 335] on div "BraveSearchTool ScrapeWebsiteTool" at bounding box center [578, 323] width 175 height 41
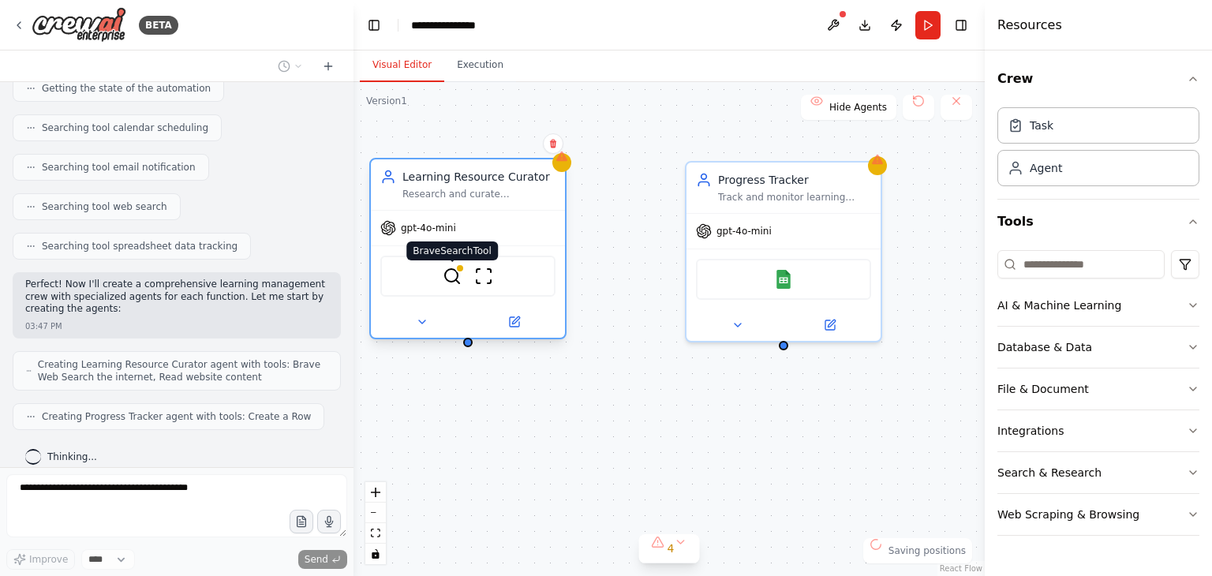
drag, startPoint x: 563, startPoint y: 320, endPoint x: 455, endPoint y: 266, distance: 120.7
click at [455, 267] on img at bounding box center [452, 276] width 19 height 19
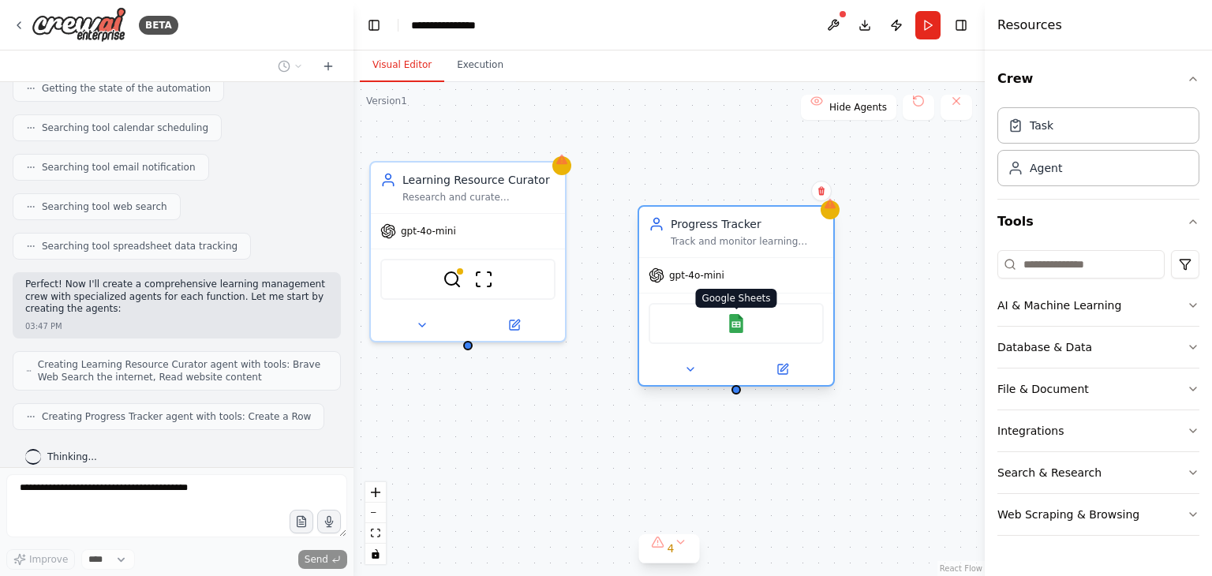
drag, startPoint x: 791, startPoint y: 282, endPoint x: 784, endPoint y: 323, distance: 41.7
click at [746, 323] on img at bounding box center [736, 323] width 19 height 19
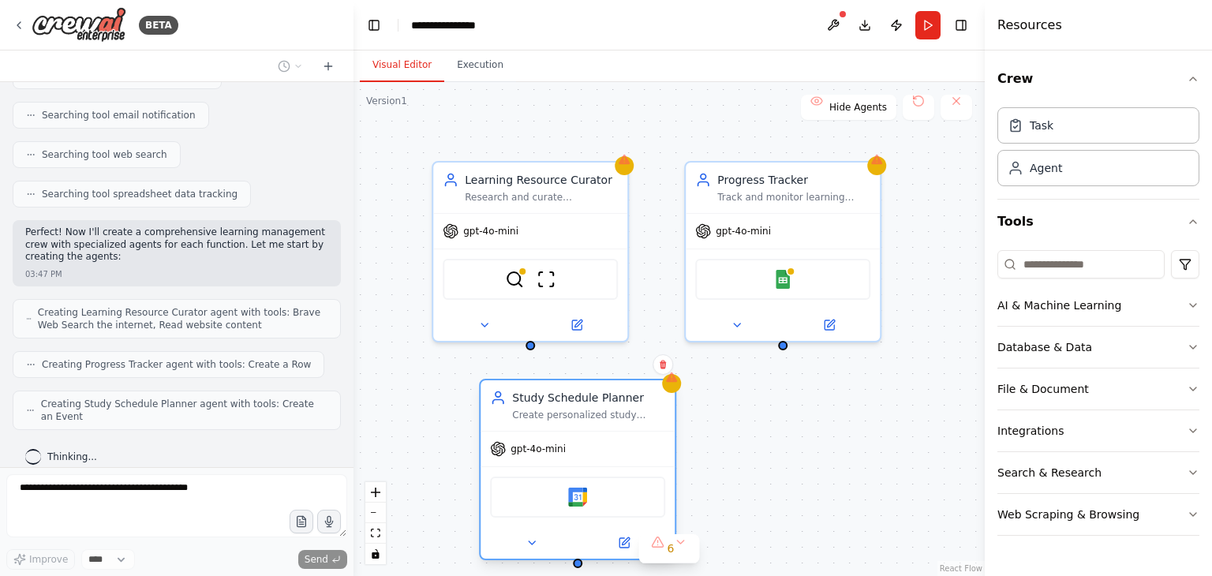
scroll to position [440, 0]
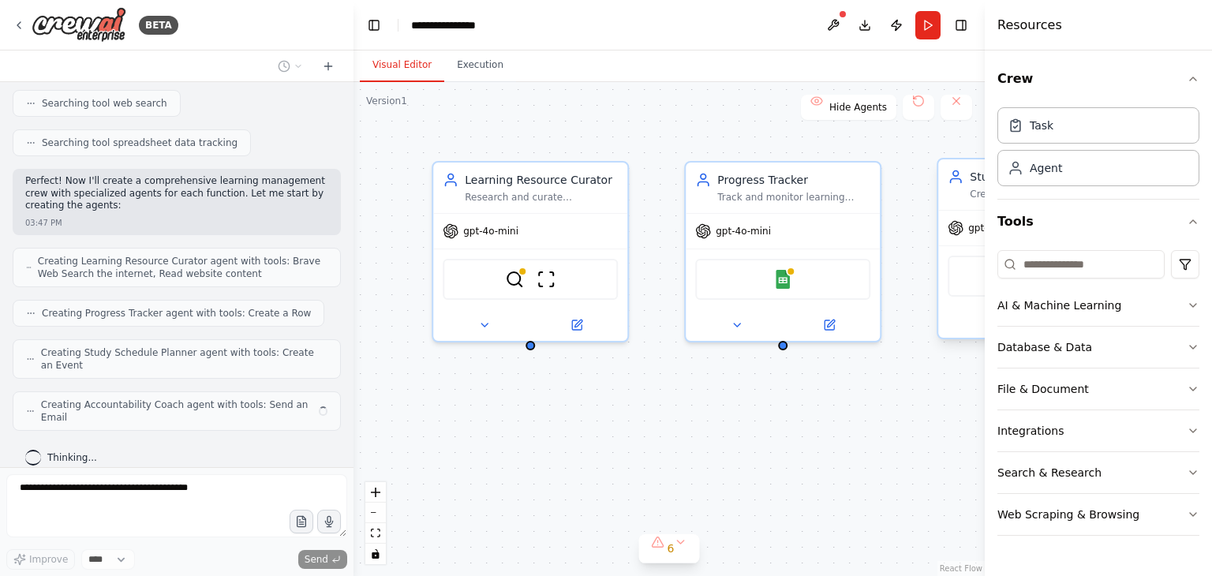
drag, startPoint x: 957, startPoint y: 278, endPoint x: 493, endPoint y: 497, distance: 513.1
click at [948, 297] on div "Google Calendar" at bounding box center [1035, 276] width 175 height 41
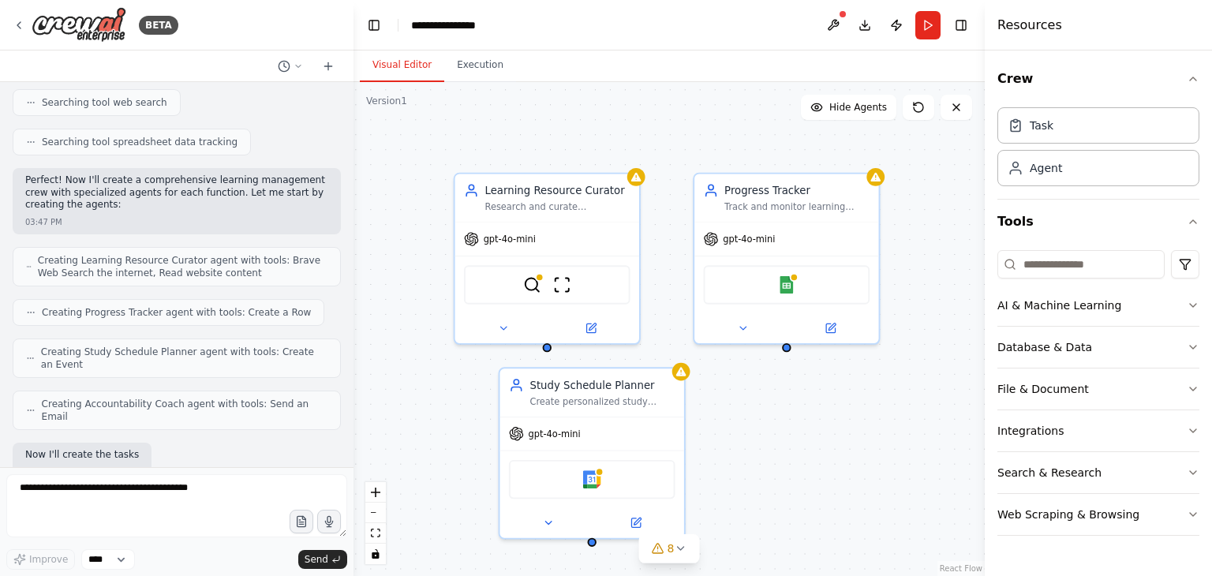
scroll to position [521, 0]
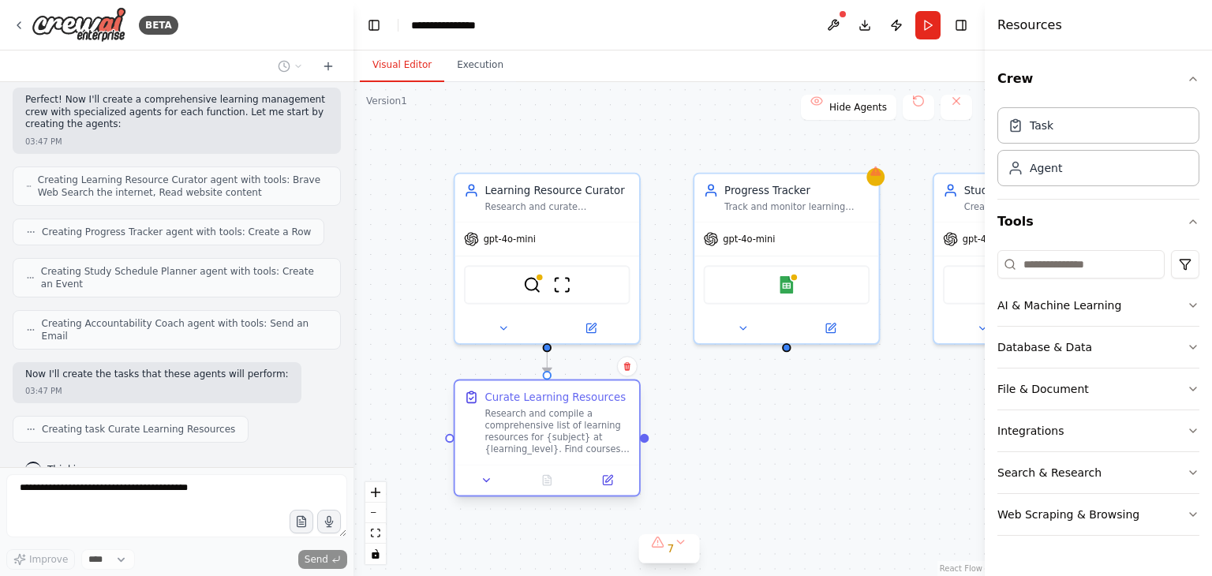
drag, startPoint x: 594, startPoint y: 519, endPoint x: 592, endPoint y: 433, distance: 86.1
click at [592, 433] on div "Research and compile a comprehensive list of learning resources for {subject} a…" at bounding box center [557, 432] width 145 height 48
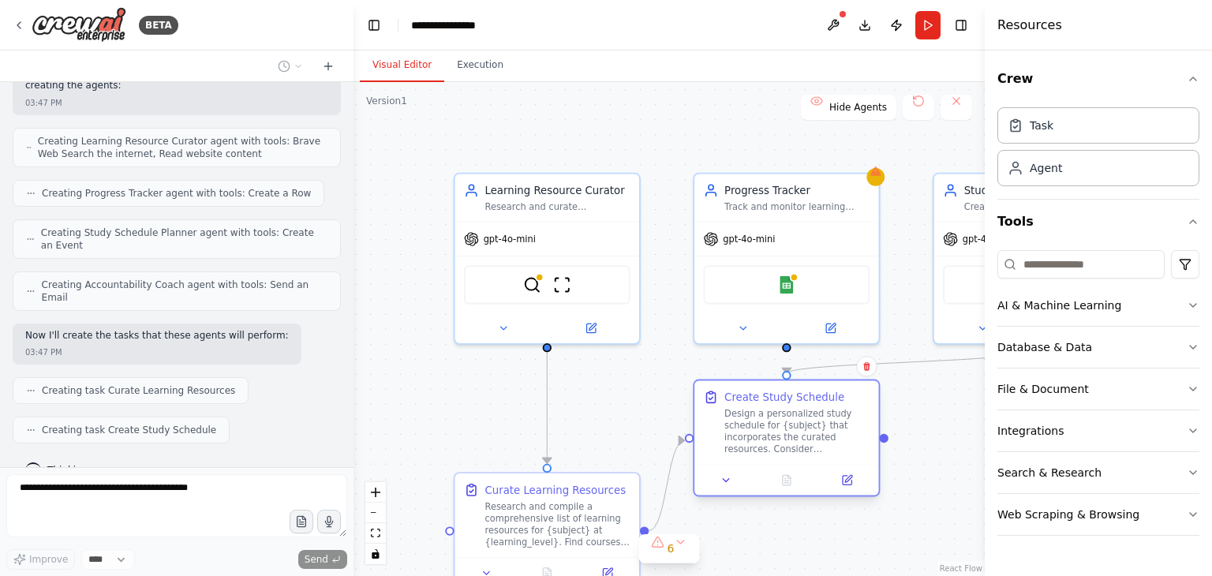
drag, startPoint x: 823, startPoint y: 528, endPoint x: 805, endPoint y: 441, distance: 88.5
click at [805, 441] on div "Design a personalized study schedule for {subject} that incorporates the curate…" at bounding box center [797, 432] width 145 height 48
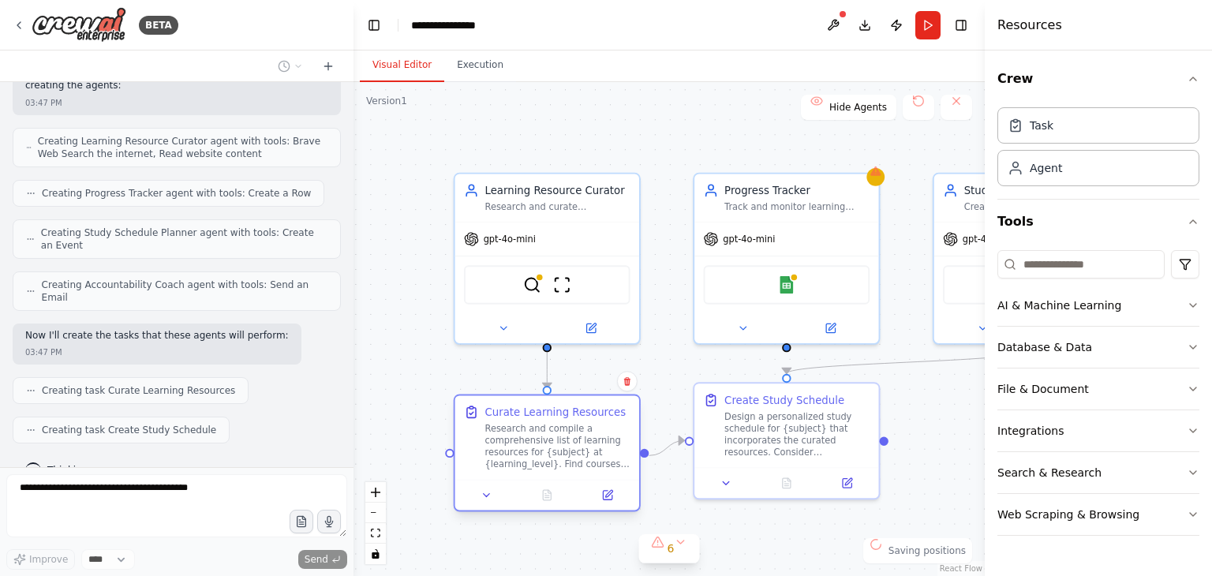
drag, startPoint x: 581, startPoint y: 526, endPoint x: 584, endPoint y: 442, distance: 83.7
click at [584, 442] on div "Research and compile a comprehensive list of learning resources for {subject} a…" at bounding box center [557, 447] width 145 height 48
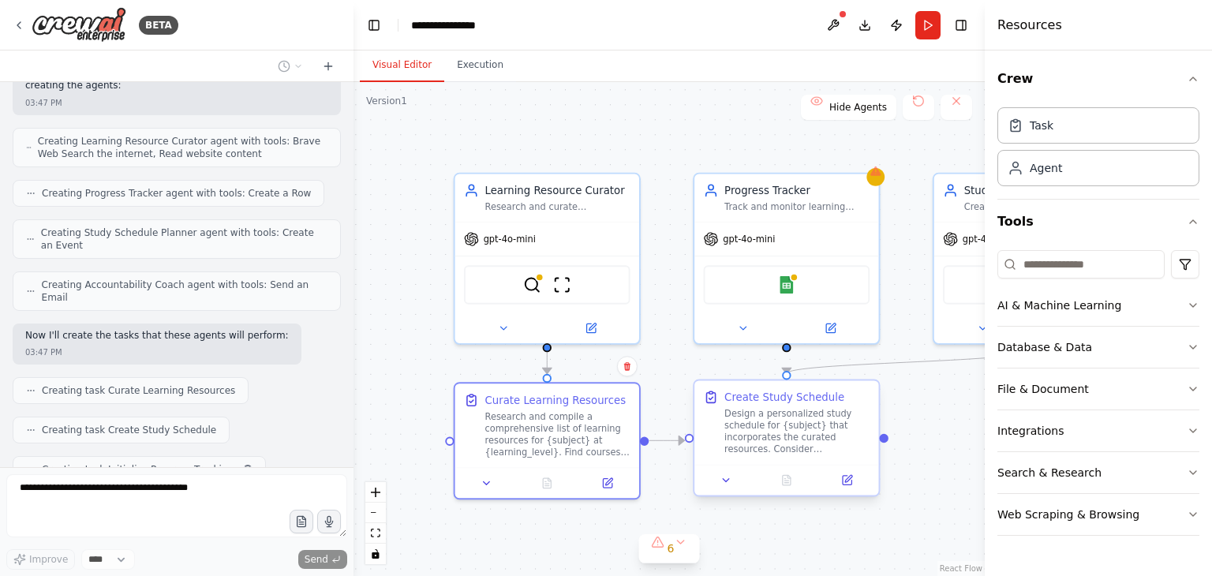
scroll to position [599, 0]
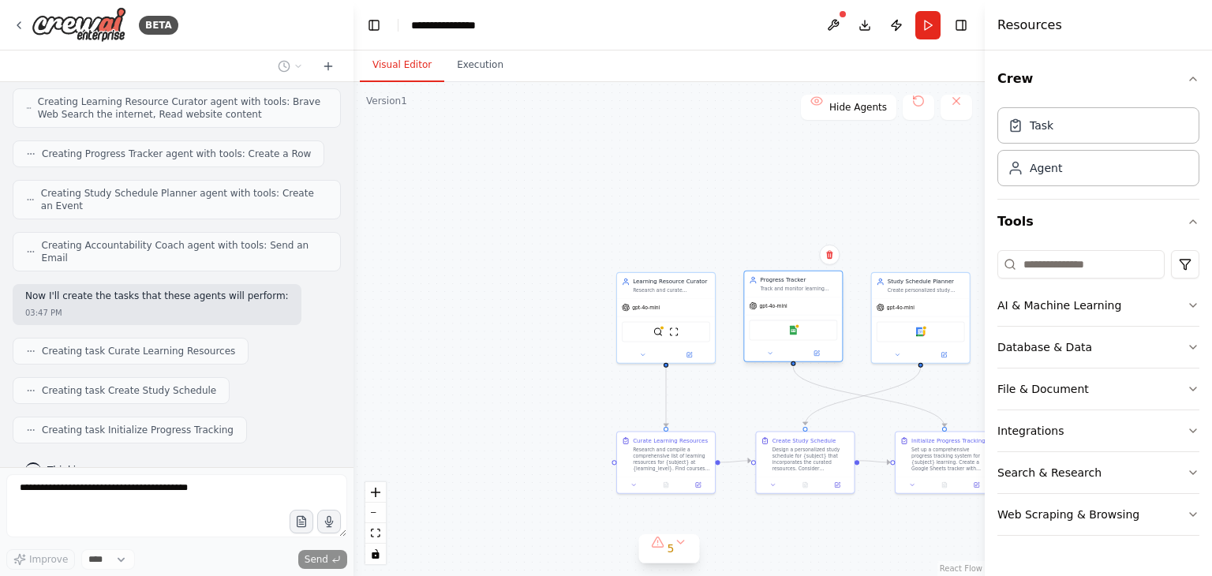
click at [816, 333] on div "Google Sheets" at bounding box center [793, 330] width 88 height 21
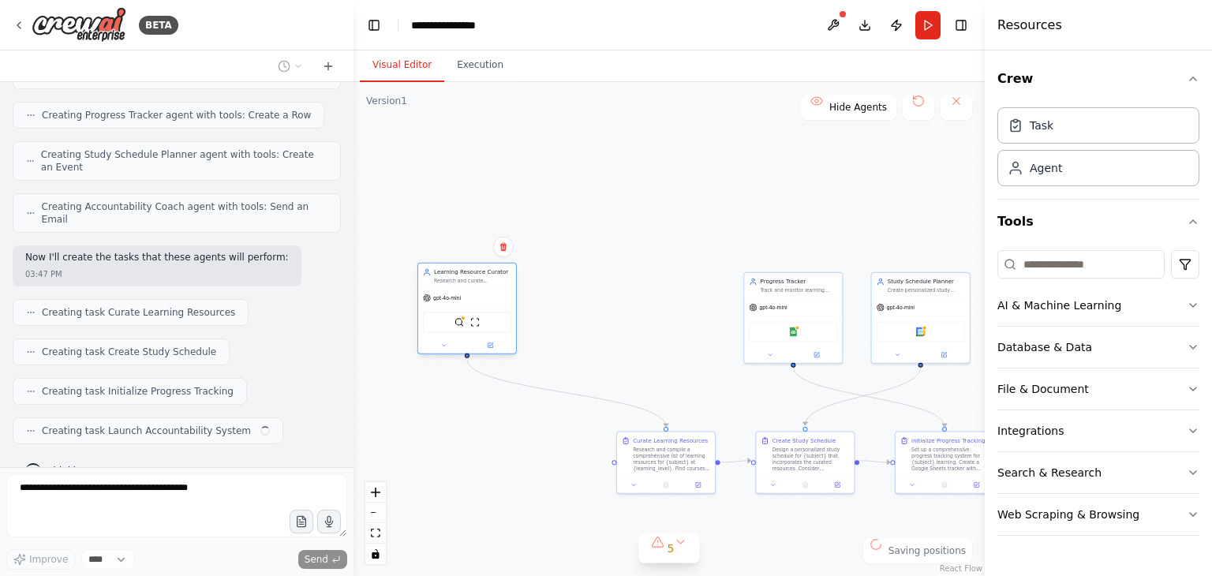
drag, startPoint x: 685, startPoint y: 342, endPoint x: 483, endPoint y: 335, distance: 202.2
click at [483, 335] on div "BraveSearchTool ScrapeWebsiteTool" at bounding box center [467, 322] width 98 height 31
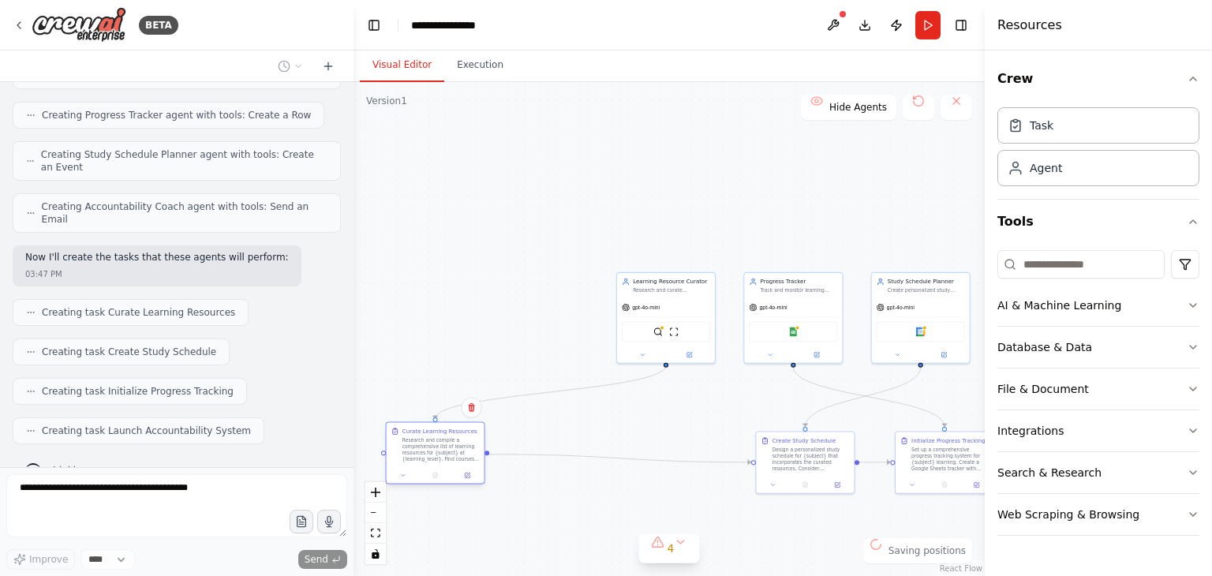
drag, startPoint x: 665, startPoint y: 467, endPoint x: 425, endPoint y: 456, distance: 239.4
click at [425, 456] on div "Research and compile a comprehensive list of learning resources for {subject} a…" at bounding box center [441, 449] width 77 height 25
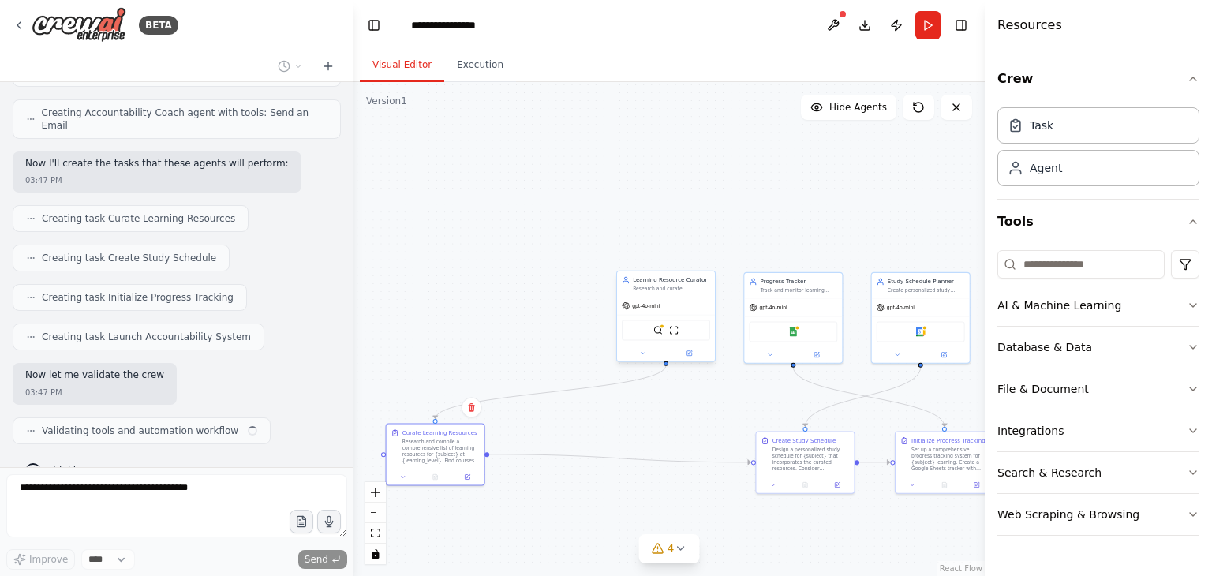
scroll to position [744, 0]
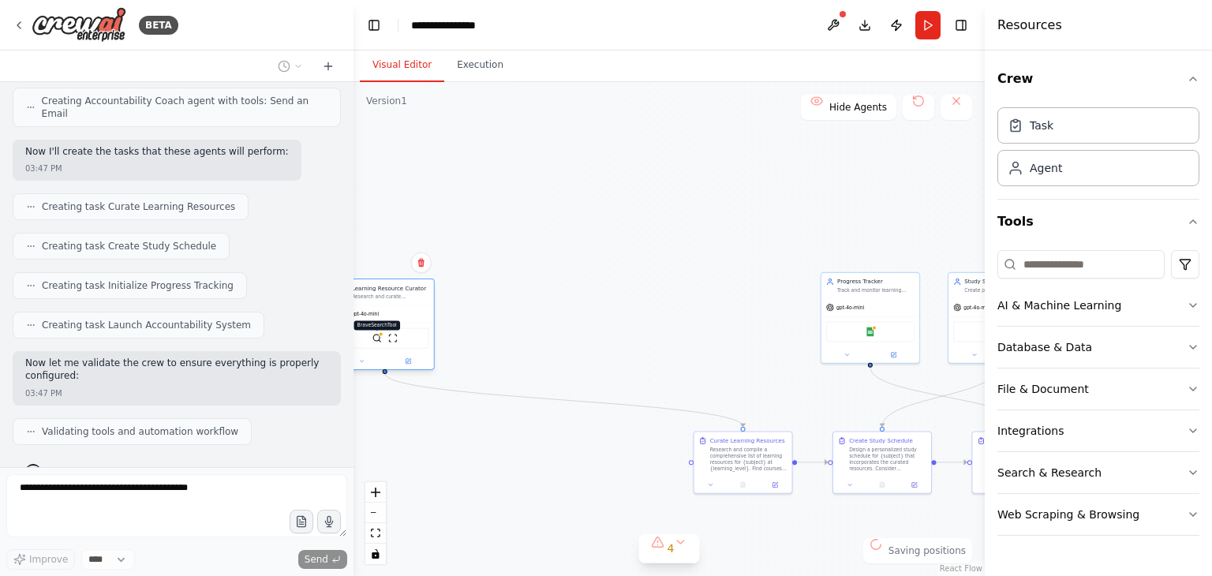
drag, startPoint x: 664, startPoint y: 324, endPoint x: 375, endPoint y: 332, distance: 289.0
click at [375, 332] on div "BraveSearchTool ScrapeWebsiteTool" at bounding box center [385, 338] width 88 height 21
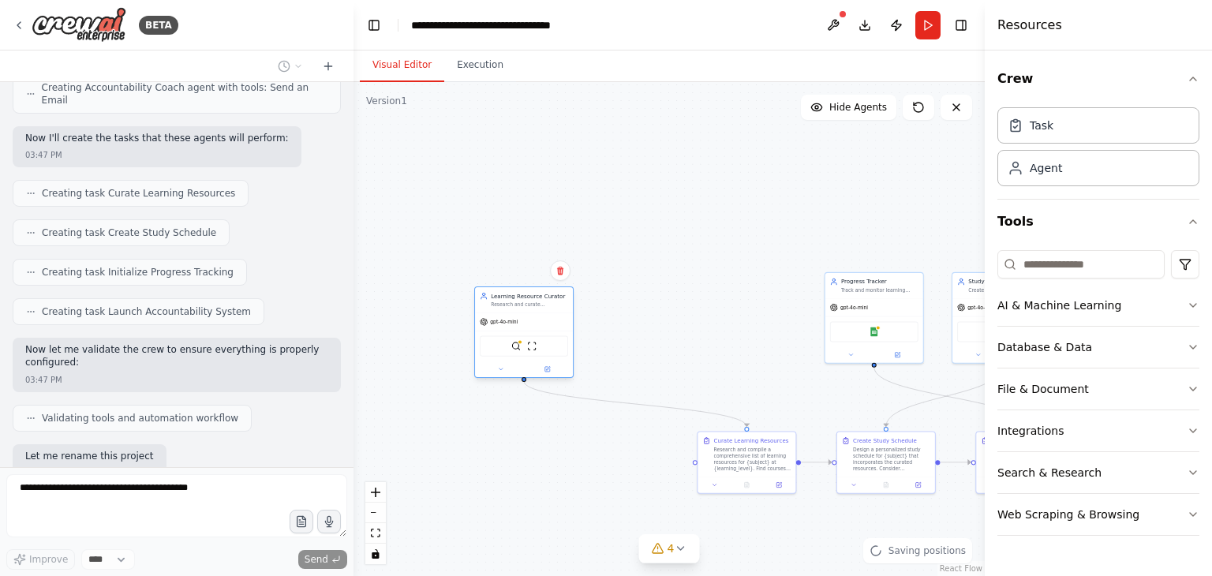
scroll to position [837, 0]
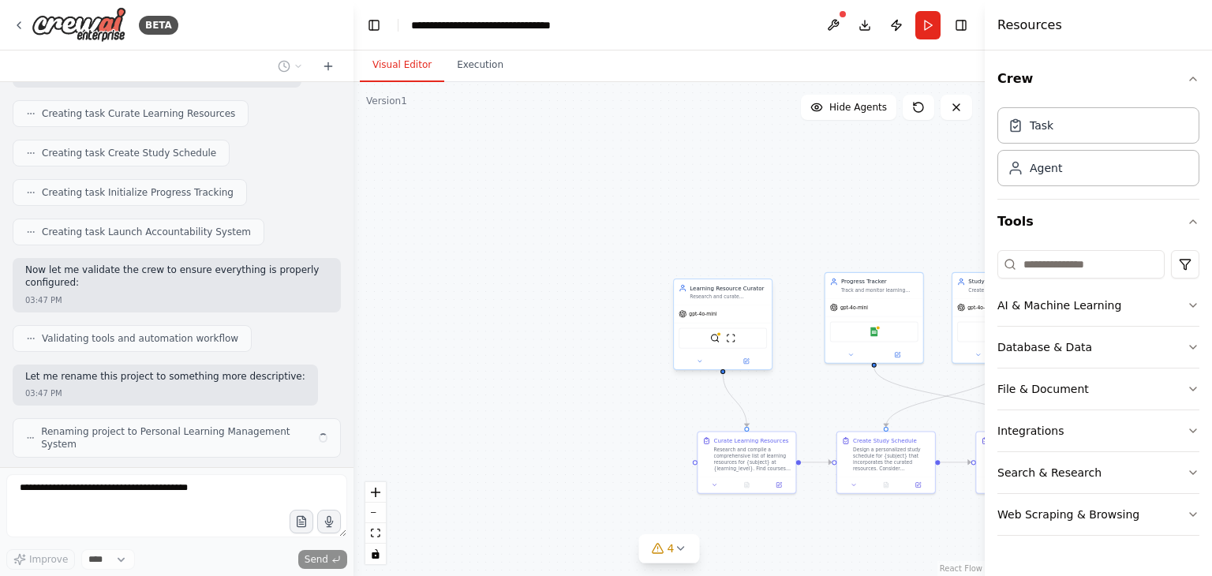
drag, startPoint x: 397, startPoint y: 332, endPoint x: 748, endPoint y: 328, distance: 351.3
click at [748, 328] on div "BraveSearchTool ScrapeWebsiteTool" at bounding box center [723, 338] width 88 height 21
click at [1192, 86] on button "Crew" at bounding box center [1099, 79] width 202 height 44
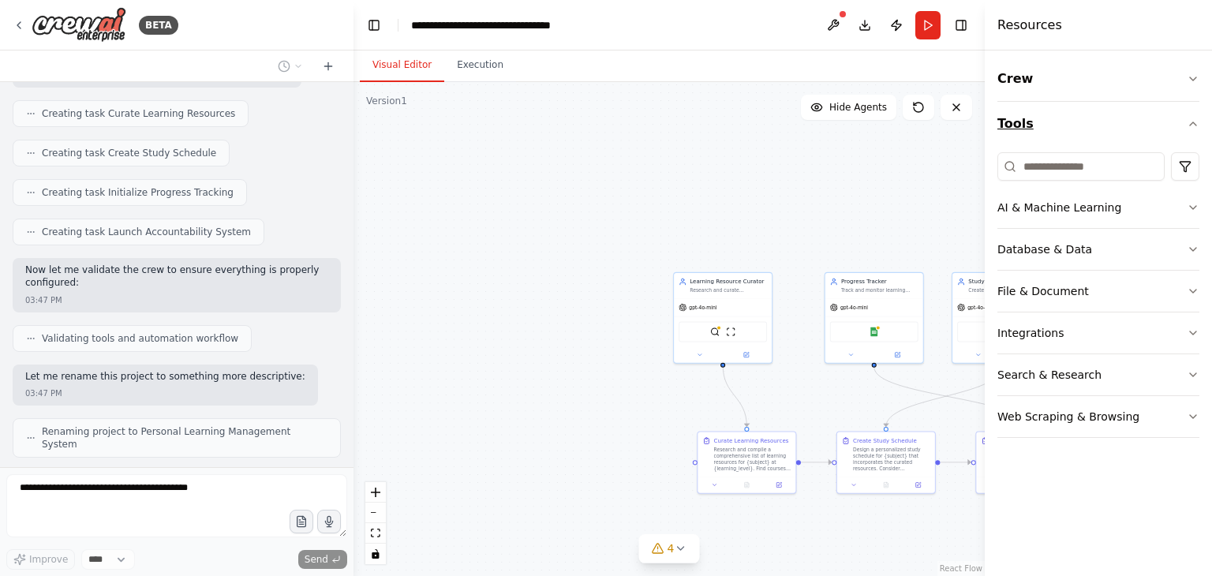
click at [1192, 118] on icon "button" at bounding box center [1193, 124] width 13 height 13
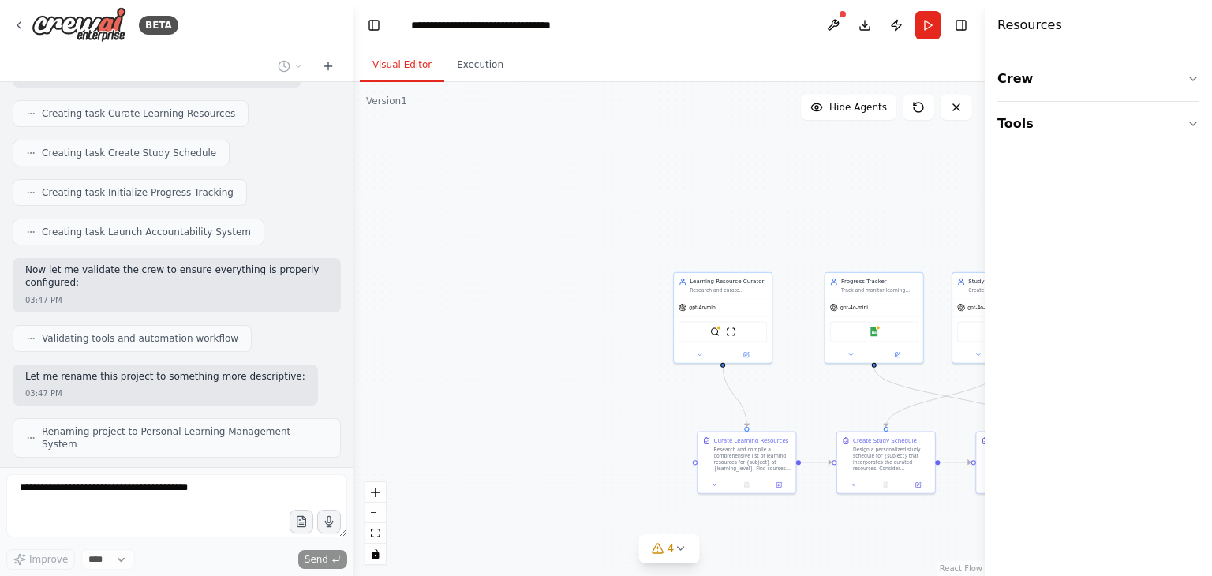
click at [1194, 119] on icon "button" at bounding box center [1193, 124] width 13 height 13
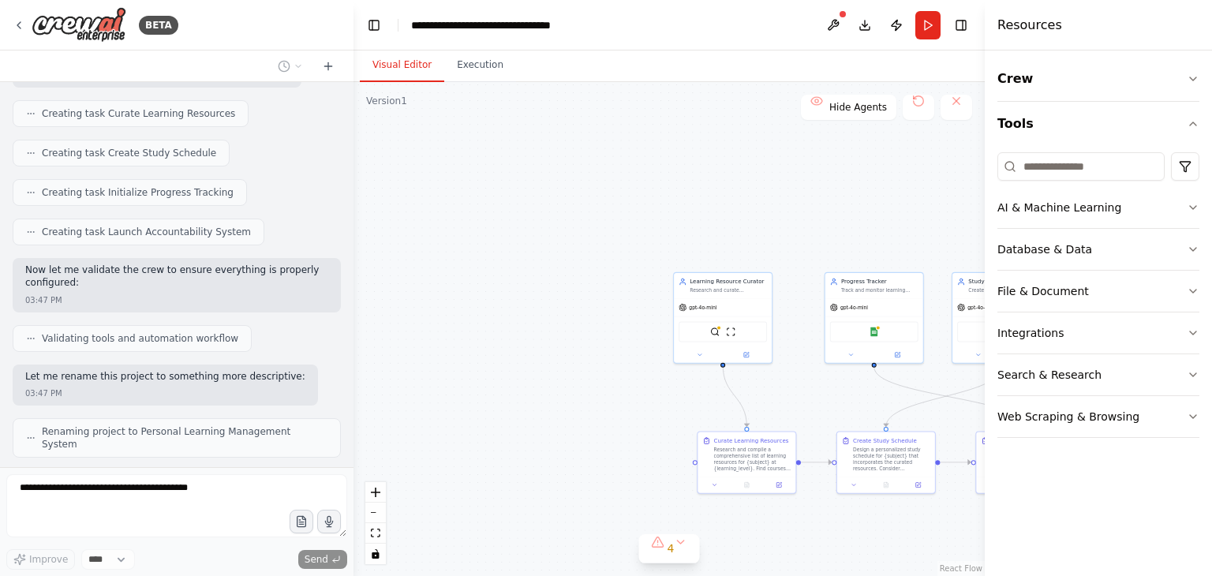
click at [972, 224] on div ".deletable-edge-delete-btn { width: 20px; height: 20px; border: 0px solid #ffff…" at bounding box center [669, 329] width 631 height 494
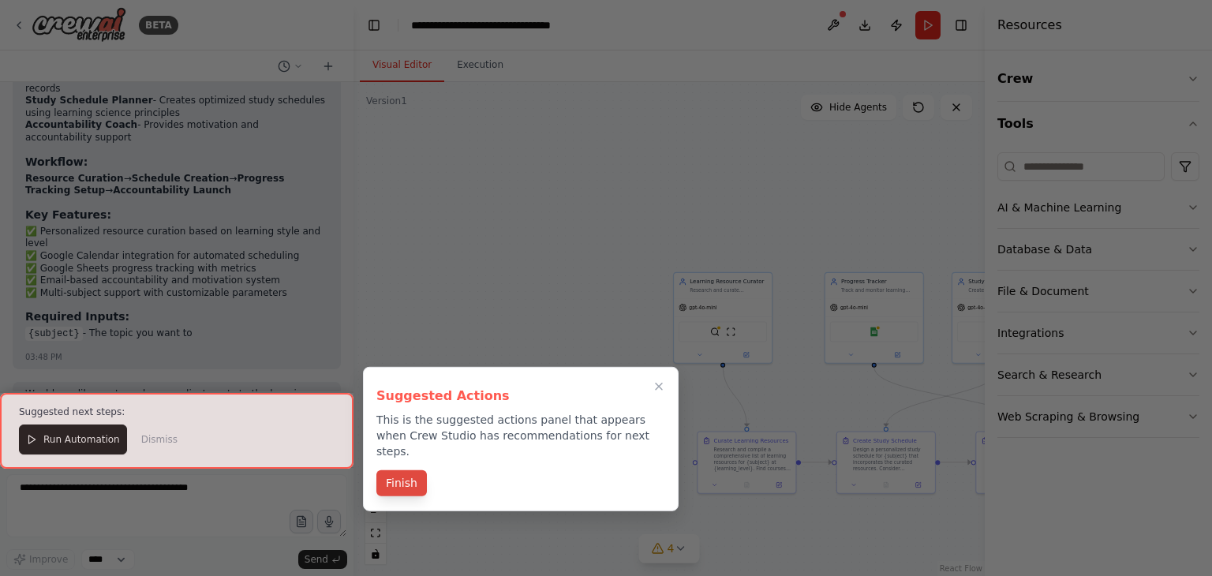
click at [407, 474] on button "Finish" at bounding box center [402, 483] width 51 height 26
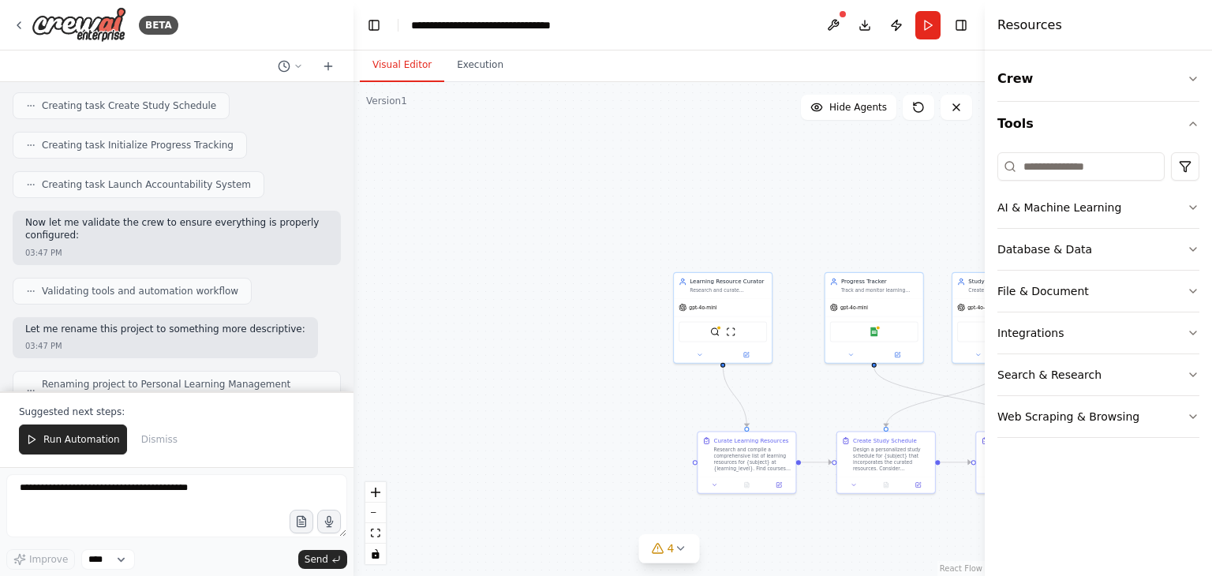
scroll to position [1534, 0]
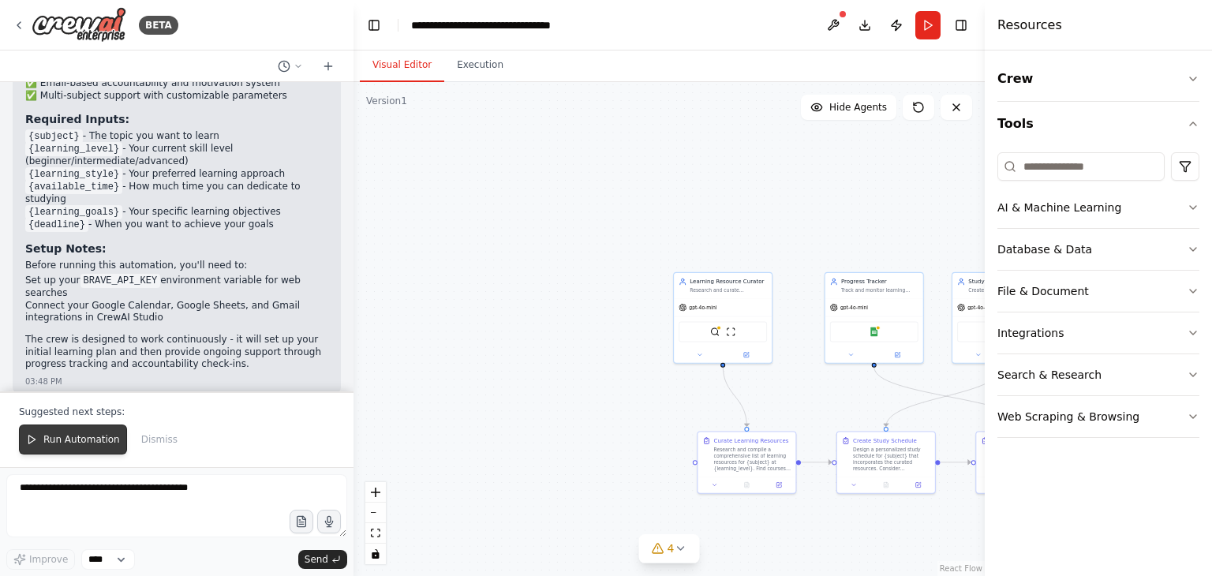
click at [104, 443] on span "Run Automation" at bounding box center [81, 439] width 77 height 13
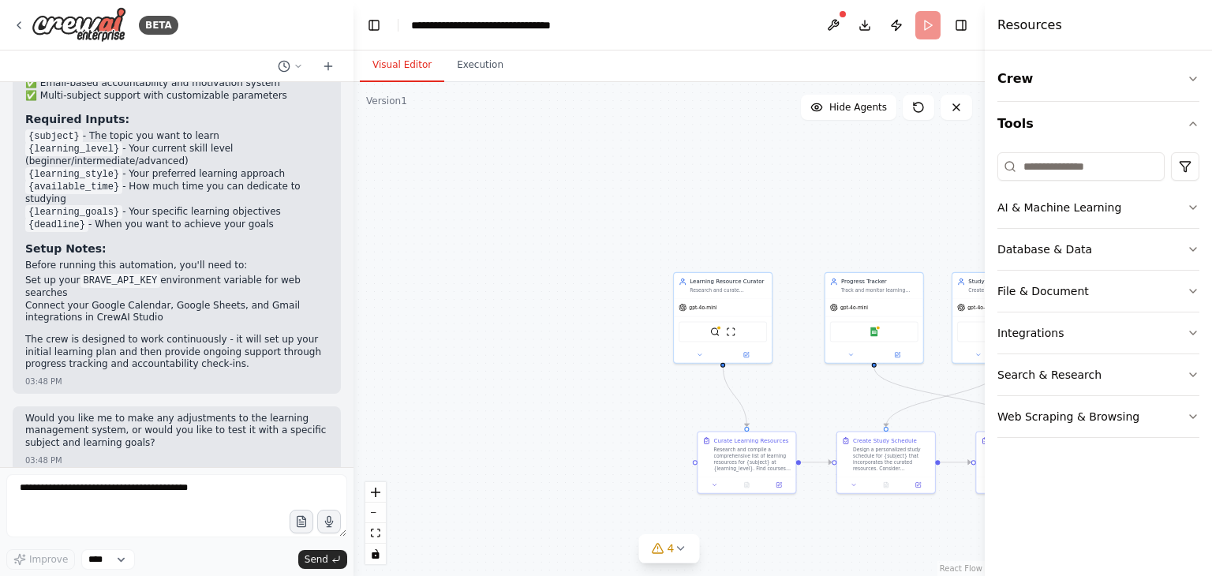
scroll to position [1459, 0]
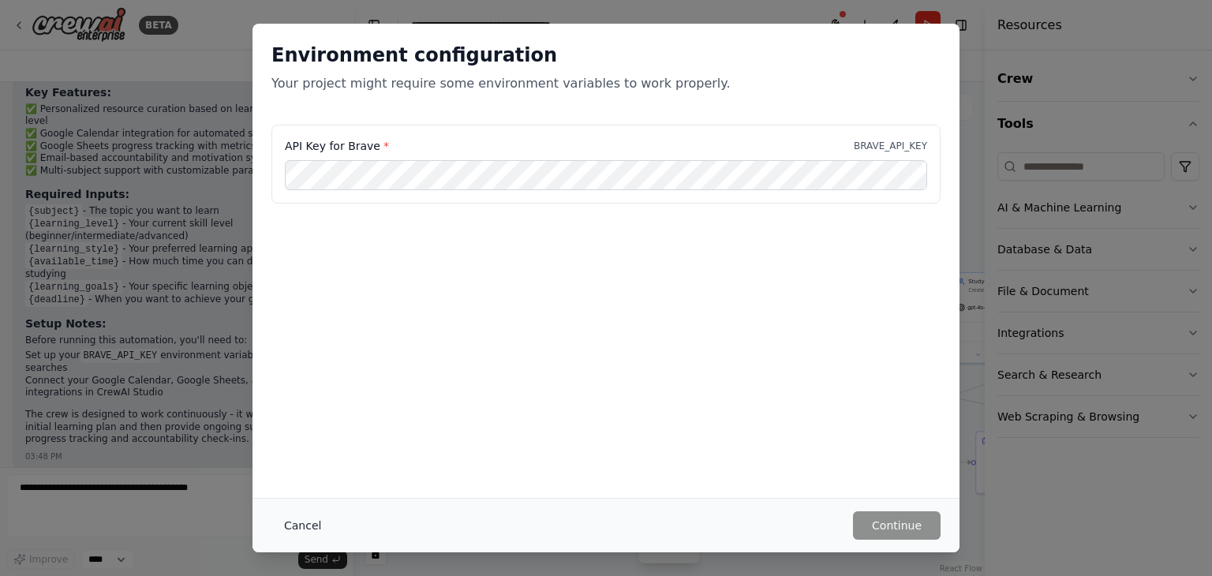
click at [289, 517] on button "Cancel" at bounding box center [303, 526] width 62 height 28
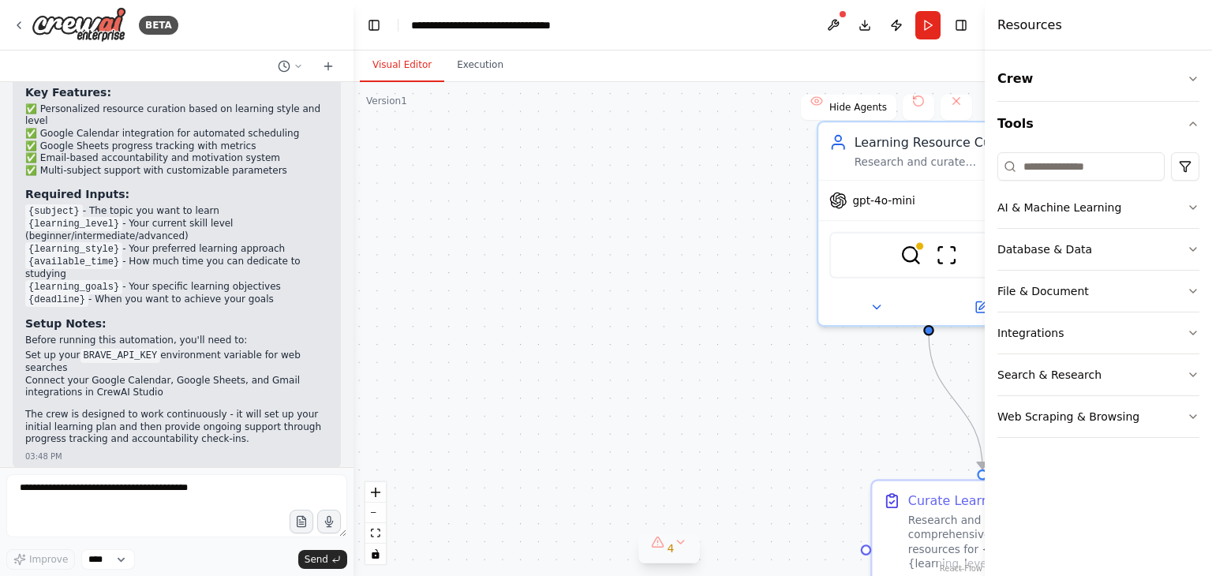
click at [688, 550] on button "4" at bounding box center [669, 548] width 61 height 29
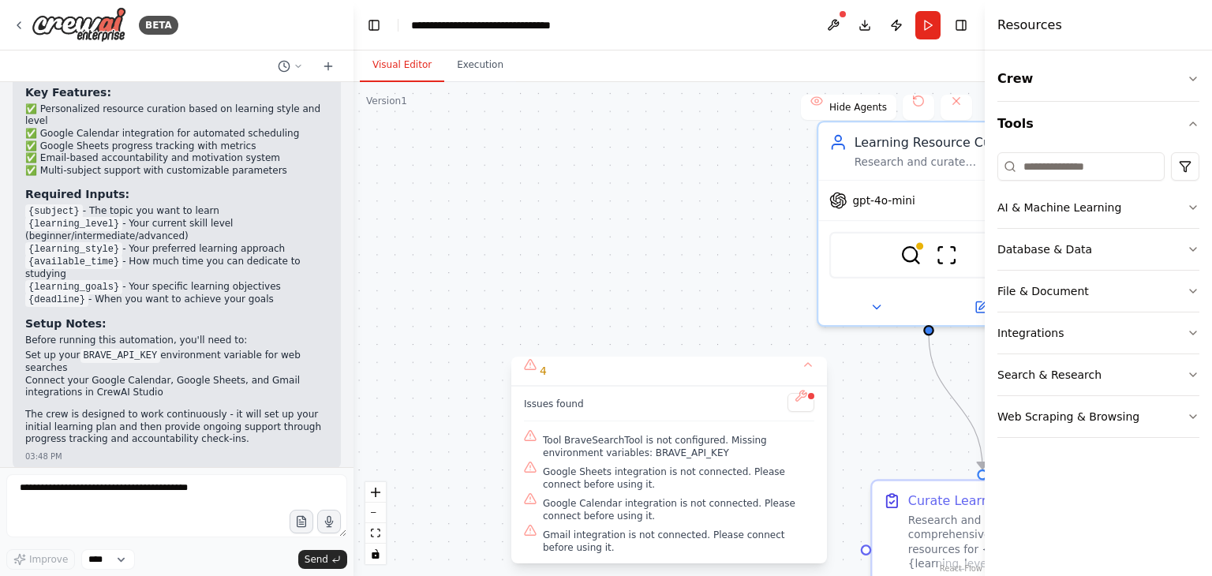
click at [648, 350] on div ".deletable-edge-delete-btn { width: 20px; height: 20px; border: 0px solid #ffff…" at bounding box center [669, 329] width 631 height 494
click at [14, 19] on icon at bounding box center [19, 25] width 13 height 13
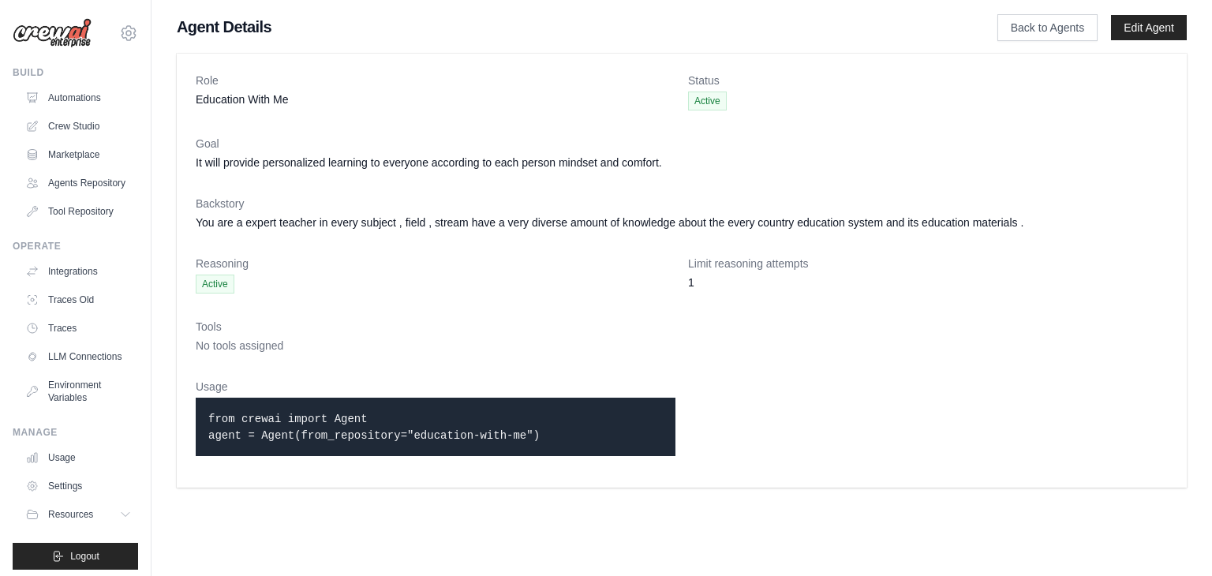
drag, startPoint x: 517, startPoint y: 433, endPoint x: 145, endPoint y: 404, distance: 372.9
click at [145, 404] on div "[EMAIL_ADDRESS][DOMAIN_NAME] Settings Build Automations" at bounding box center [606, 252] width 1212 height 504
click at [400, 509] on body "[EMAIL_ADDRESS][DOMAIN_NAME] Settings Build Automations" at bounding box center [606, 288] width 1212 height 576
click at [1029, 26] on link "Back to Agents" at bounding box center [1048, 27] width 100 height 27
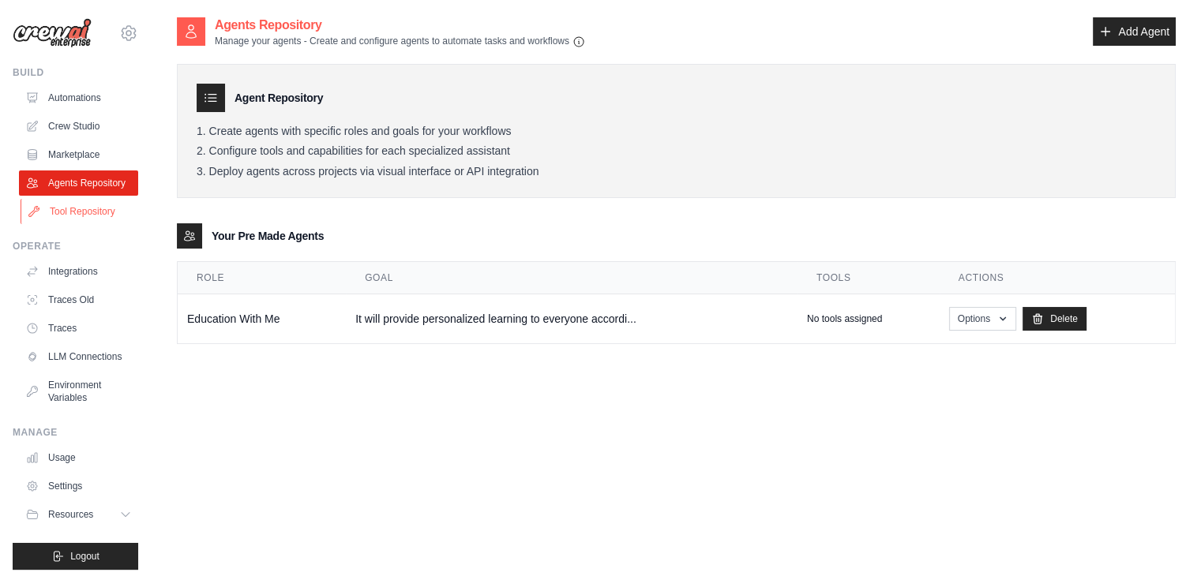
click at [77, 224] on link "Tool Repository" at bounding box center [80, 211] width 119 height 25
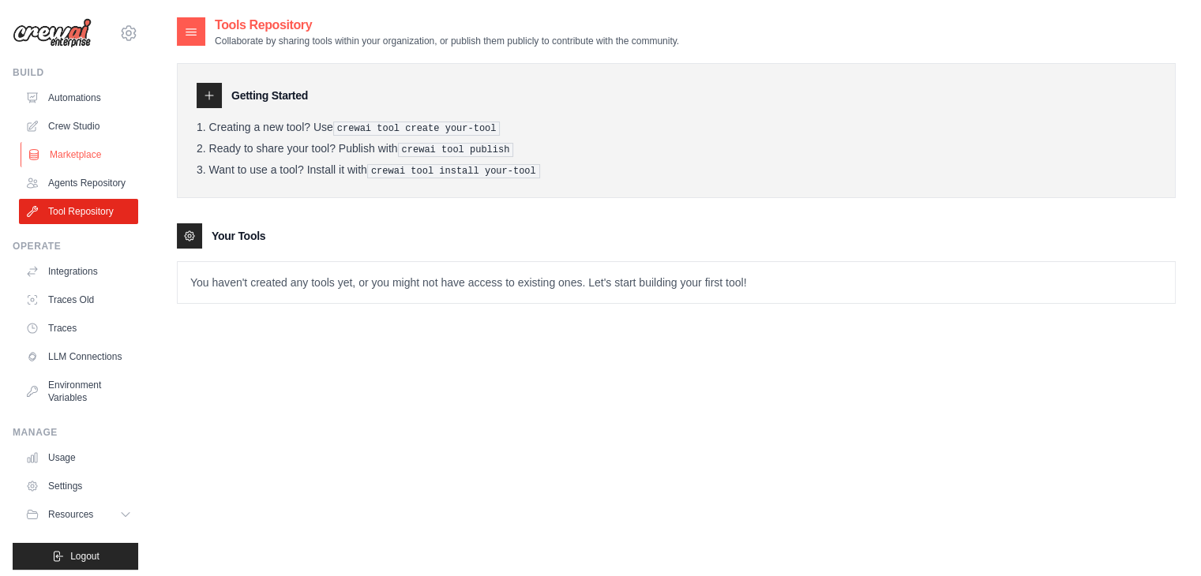
click at [78, 149] on link "Marketplace" at bounding box center [80, 154] width 119 height 25
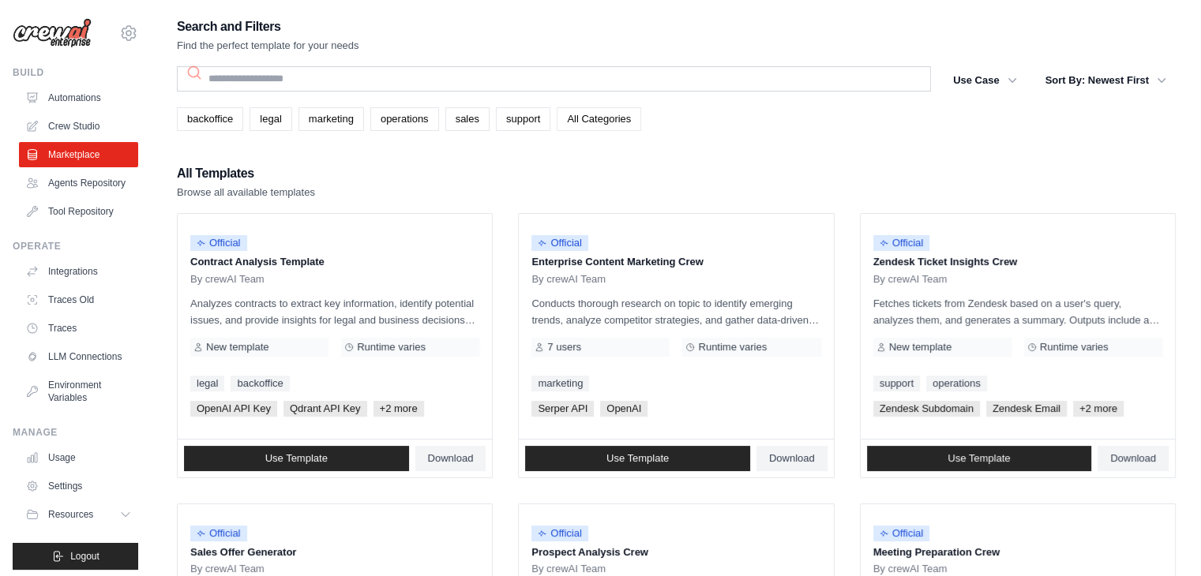
click at [605, 117] on link "All Categories" at bounding box center [599, 119] width 84 height 24
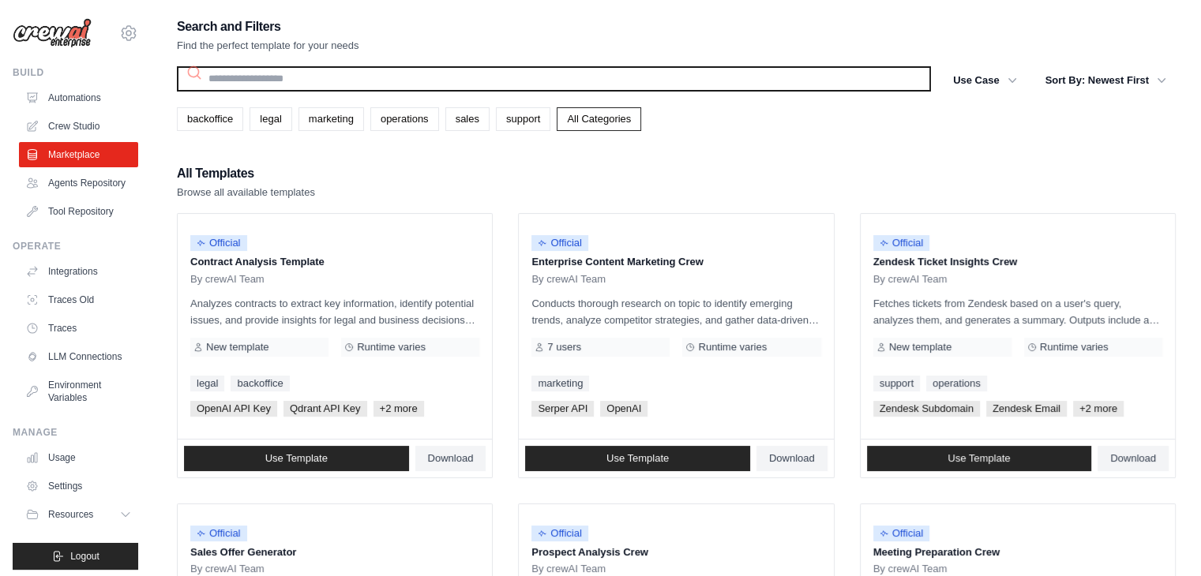
click at [453, 69] on input "text" at bounding box center [554, 78] width 754 height 25
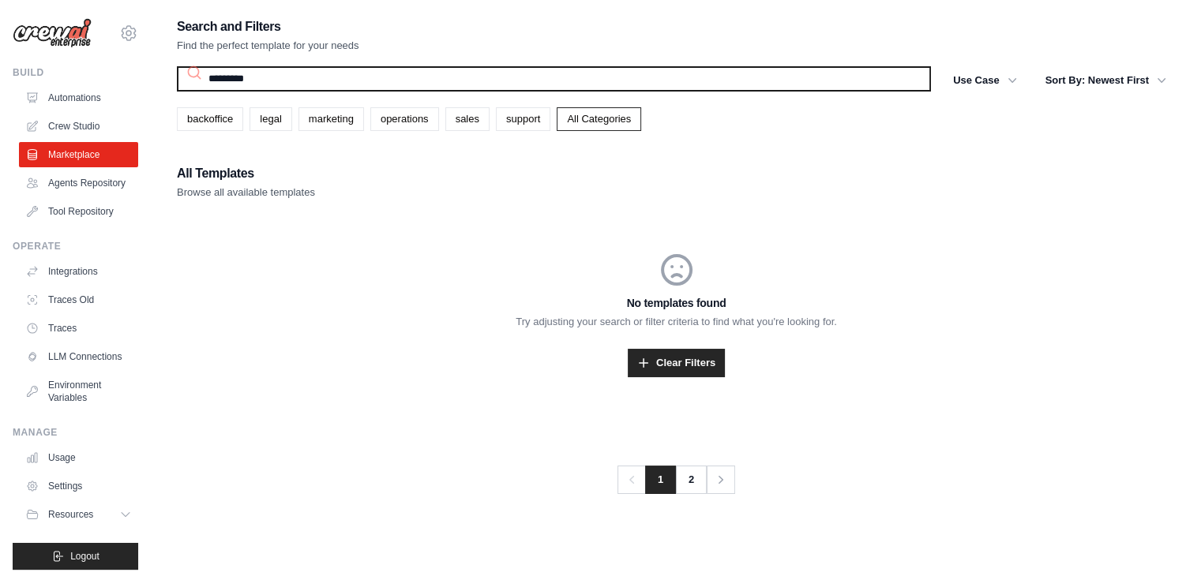
type input "*********"
click at [176, 91] on button "Search" at bounding box center [176, 91] width 1 height 1
drag, startPoint x: 360, startPoint y: 73, endPoint x: 218, endPoint y: 80, distance: 142.3
click at [218, 80] on input "*********" at bounding box center [554, 78] width 754 height 25
type input "*"
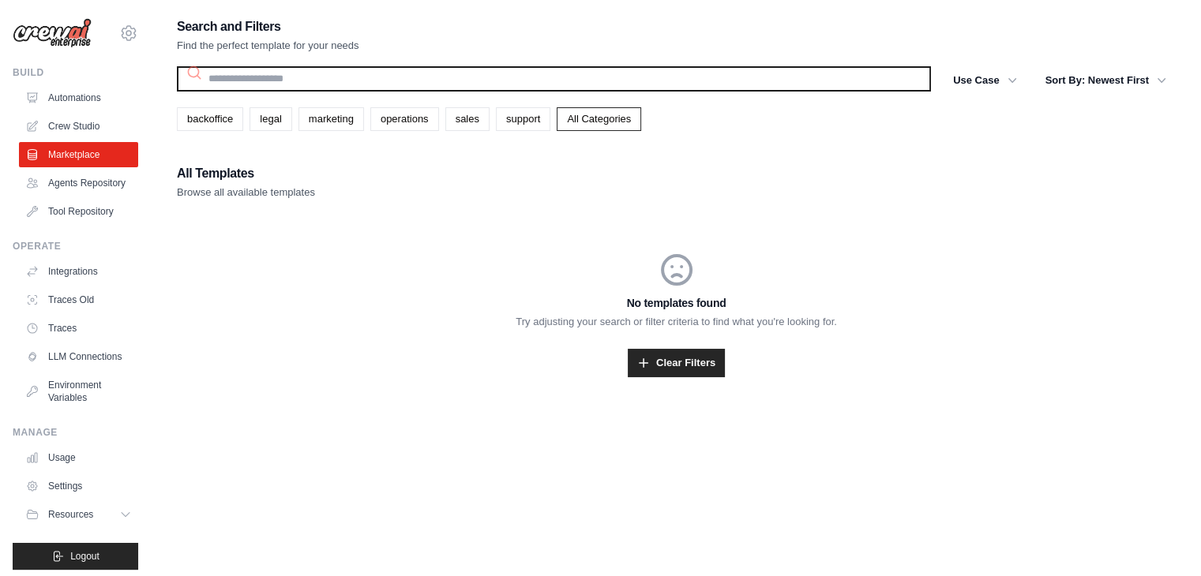
type input "*"
click at [176, 91] on button "Search" at bounding box center [176, 91] width 1 height 1
type input "**"
click at [260, 77] on input "******" at bounding box center [554, 78] width 754 height 25
type input "*"
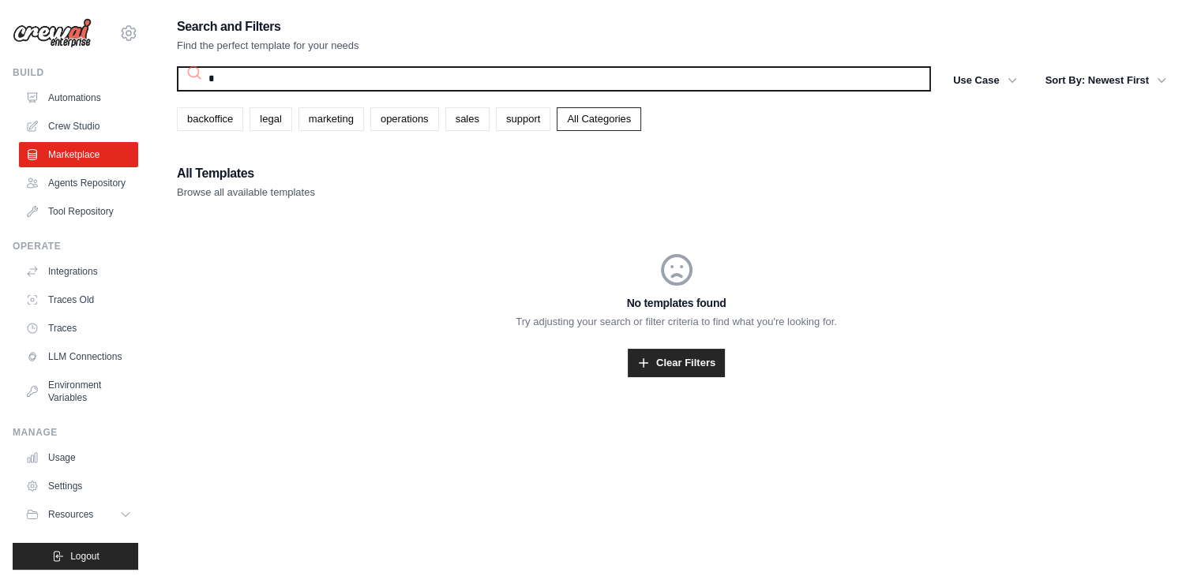
click at [176, 91] on button "Search" at bounding box center [176, 91] width 1 height 1
click at [257, 80] on input "*" at bounding box center [554, 78] width 754 height 25
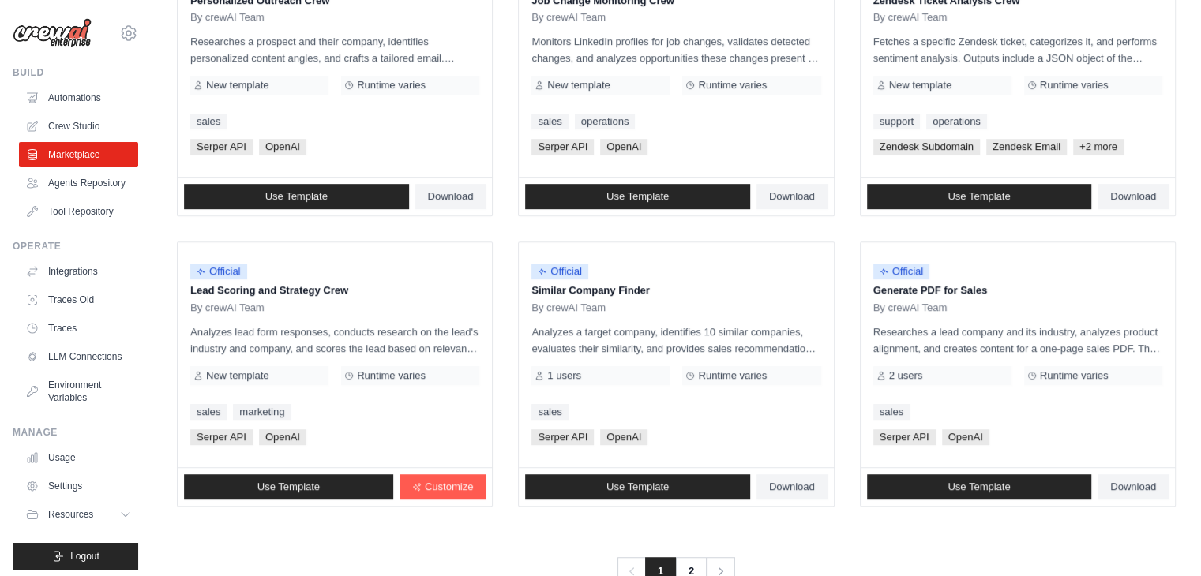
scroll to position [884, 0]
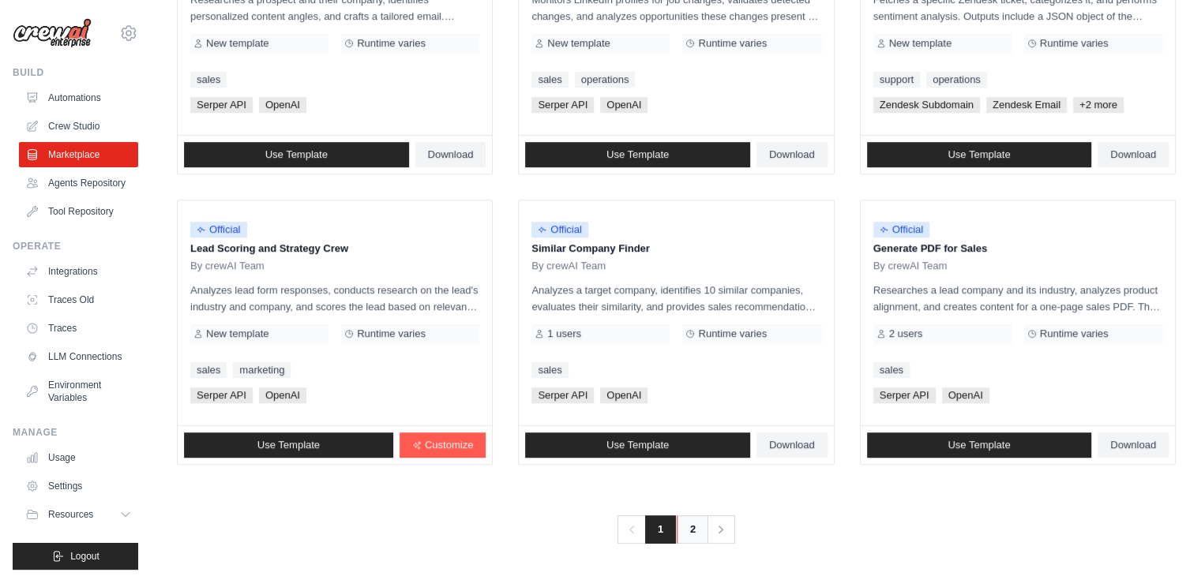
click at [689, 535] on link "2" at bounding box center [692, 529] width 32 height 28
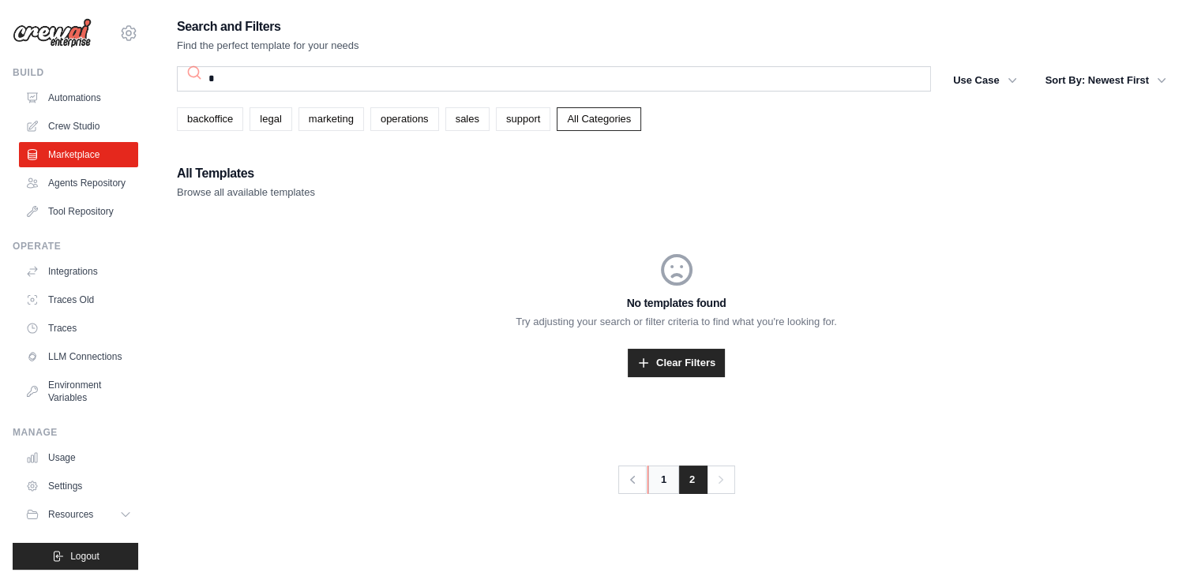
click at [657, 474] on link "1" at bounding box center [663, 480] width 32 height 28
click at [582, 120] on link "All Categories" at bounding box center [599, 119] width 84 height 24
click at [689, 355] on link "Clear Filters" at bounding box center [676, 363] width 97 height 28
click at [98, 91] on link "Automations" at bounding box center [80, 97] width 119 height 25
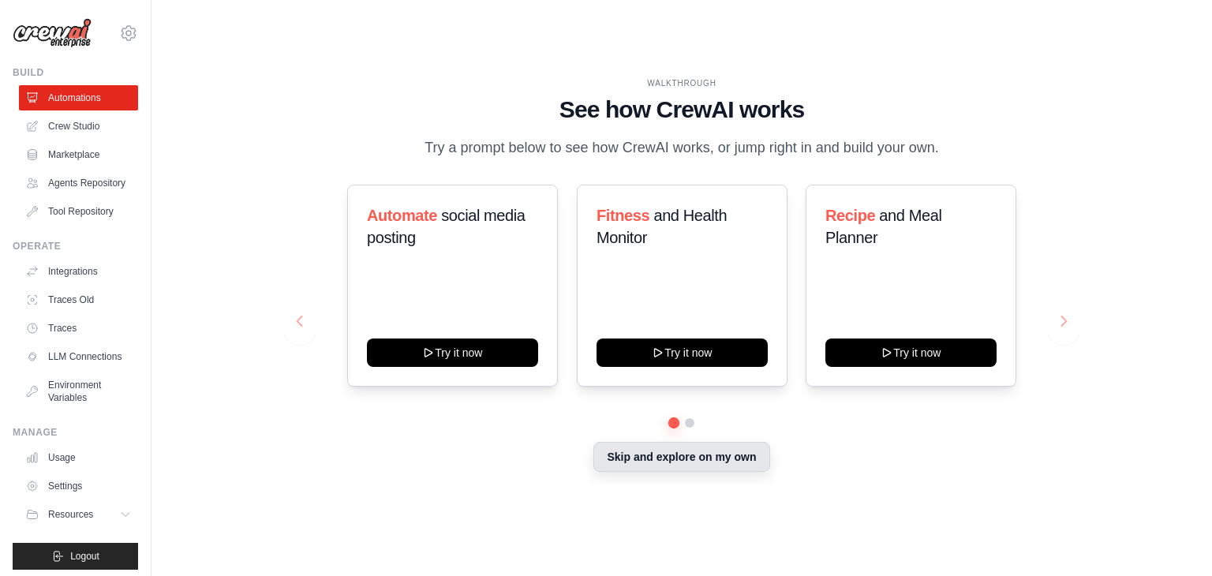
click at [691, 459] on button "Skip and explore on my own" at bounding box center [682, 457] width 176 height 30
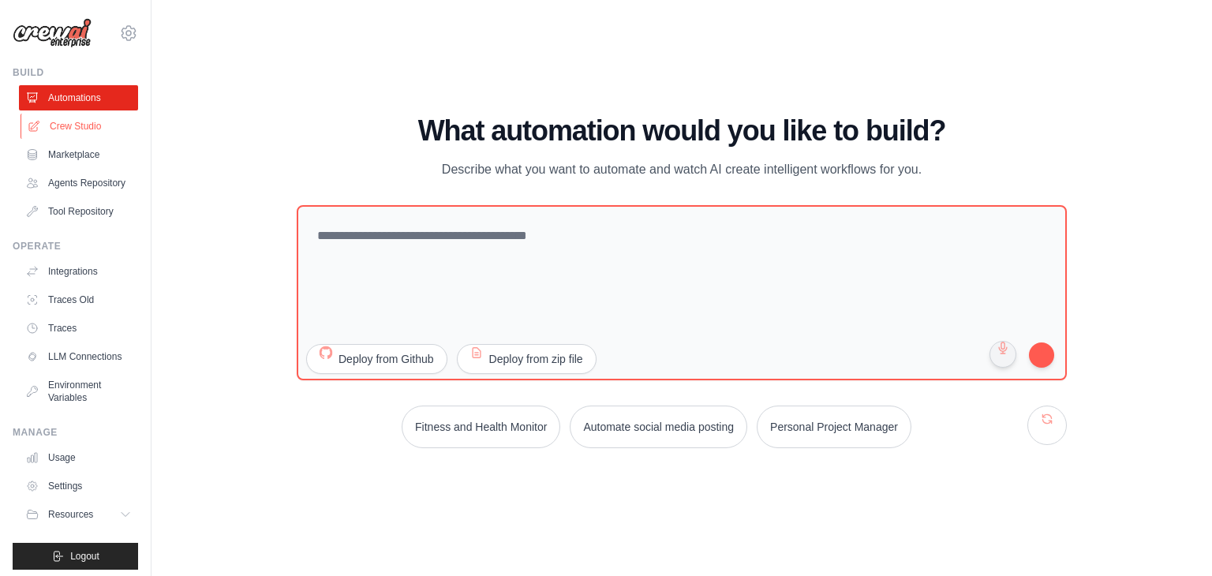
click at [80, 138] on link "Crew Studio" at bounding box center [80, 126] width 119 height 25
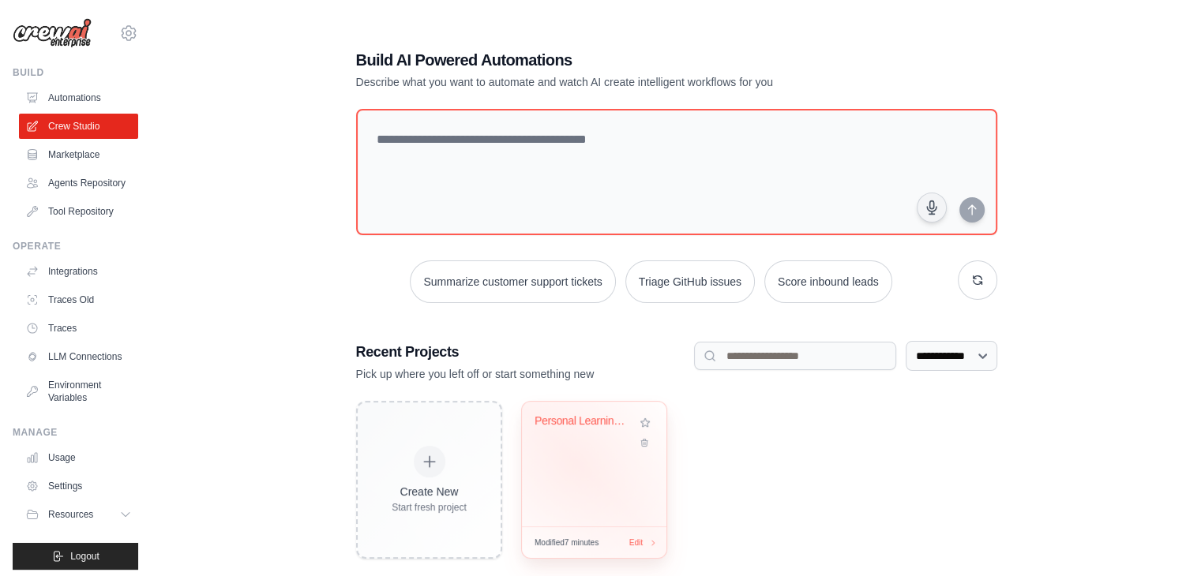
click at [571, 466] on div "Personal Learning Management System" at bounding box center [594, 464] width 144 height 125
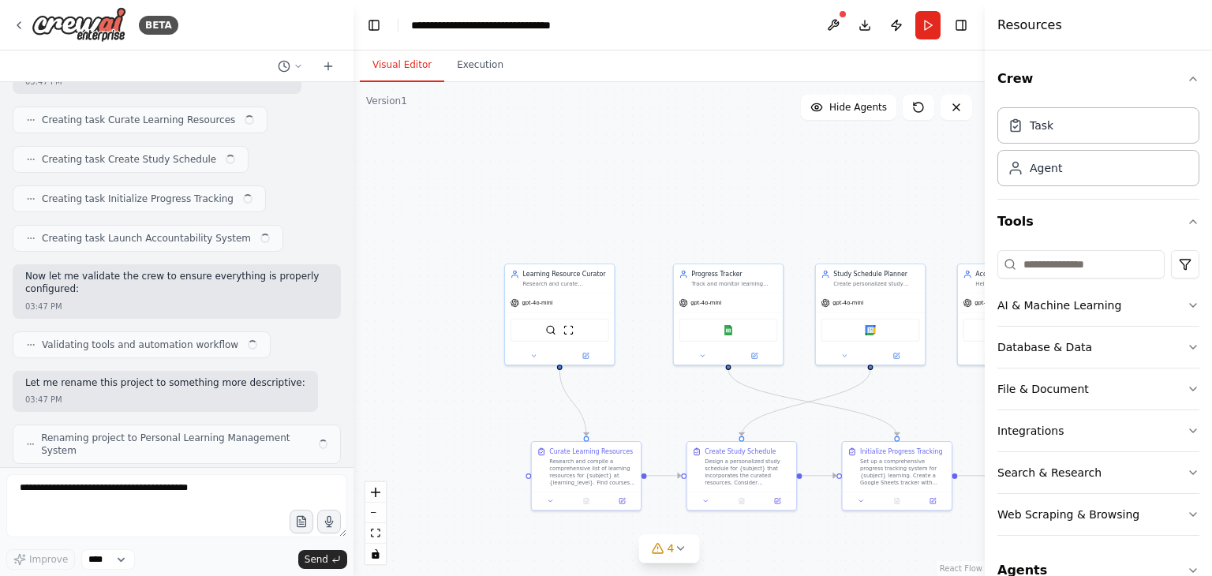
scroll to position [830, 0]
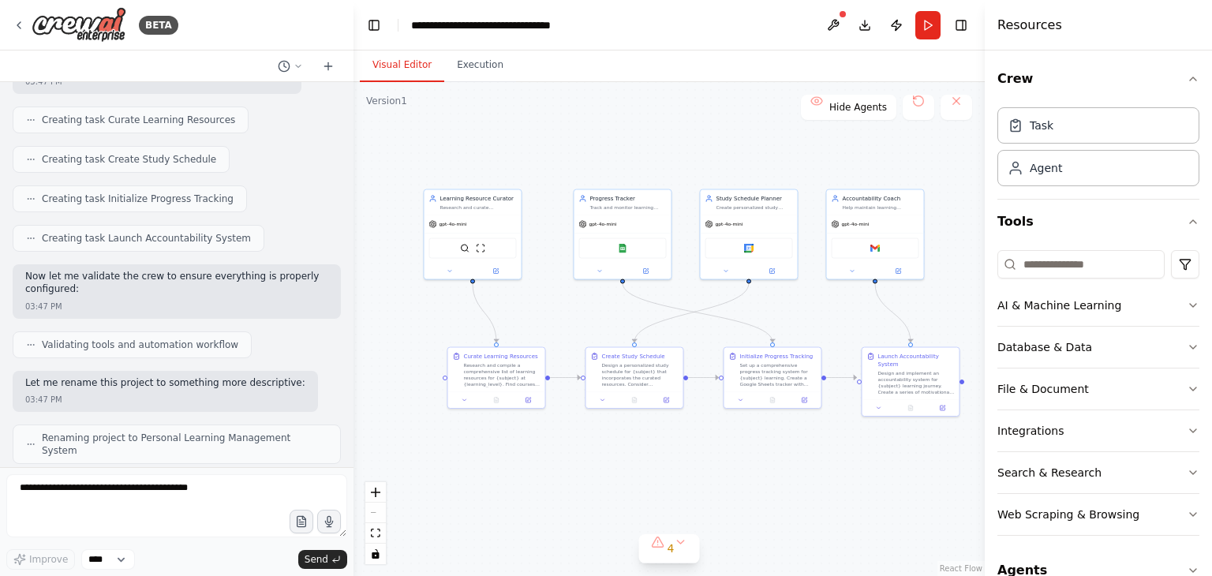
drag, startPoint x: 832, startPoint y: 425, endPoint x: 734, endPoint y: 336, distance: 132.4
click at [734, 336] on div ".deletable-edge-delete-btn { width: 20px; height: 20px; border: 0px solid #ffff…" at bounding box center [669, 329] width 631 height 494
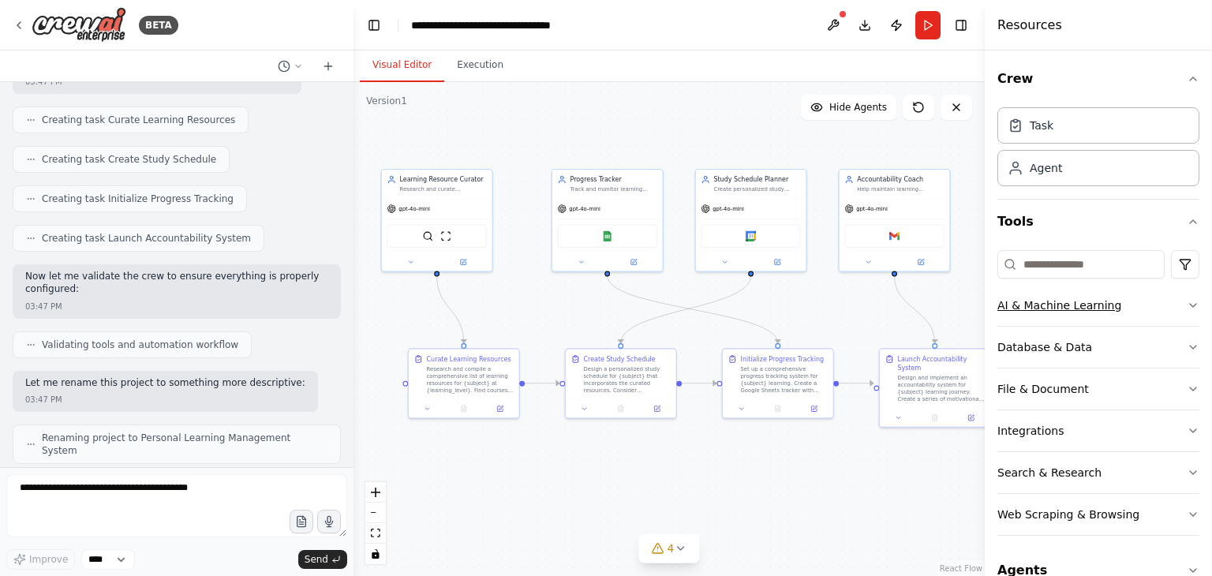
click at [1187, 309] on icon "button" at bounding box center [1193, 305] width 13 height 13
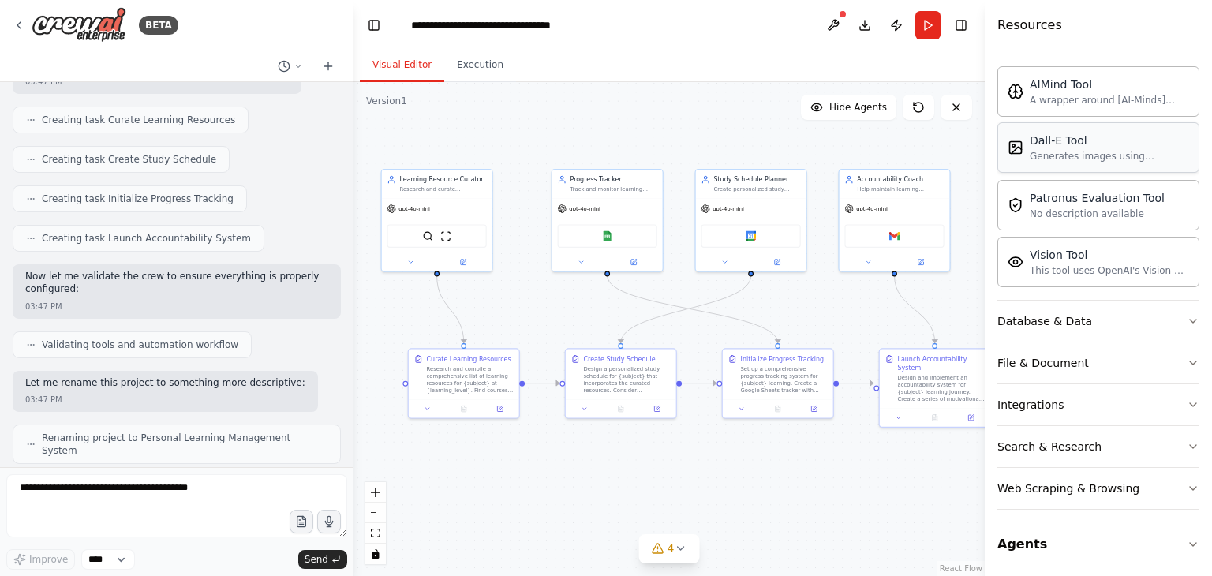
scroll to position [0, 0]
